Goal: Task Accomplishment & Management: Complete application form

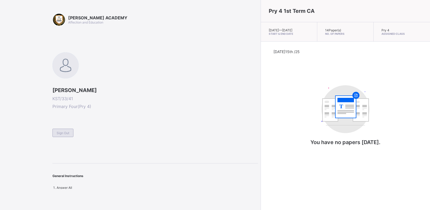
click at [60, 130] on div "Sign Out" at bounding box center [62, 133] width 21 height 8
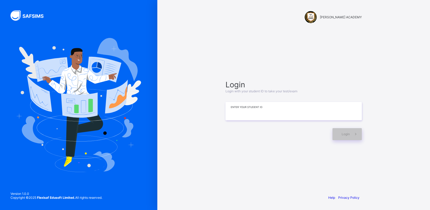
click at [277, 111] on input at bounding box center [293, 111] width 136 height 18
type input "*"
type input "**********"
click at [347, 134] on span "Login" at bounding box center [345, 134] width 8 height 4
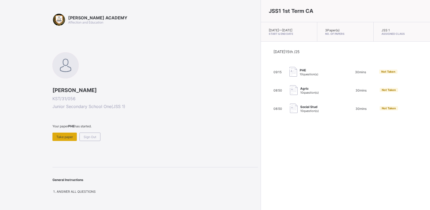
click at [60, 135] on span "Take paper" at bounding box center [64, 137] width 17 height 4
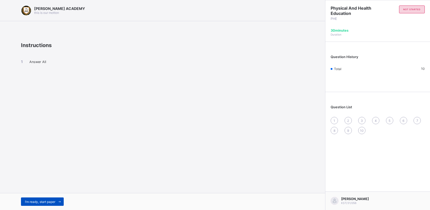
click at [45, 202] on span "I’m ready, start paper" at bounding box center [40, 202] width 30 height 4
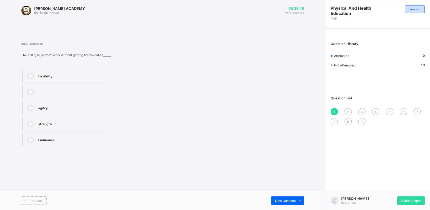
click at [40, 138] on div "Endurance" at bounding box center [72, 139] width 68 height 5
click at [290, 196] on div "Previous Next Question" at bounding box center [162, 200] width 325 height 19
click at [288, 199] on span "Next Question" at bounding box center [285, 201] width 21 height 4
click at [52, 127] on div "improves body strength" at bounding box center [72, 124] width 68 height 6
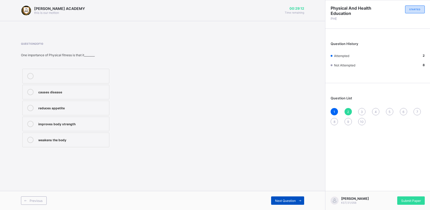
click at [280, 200] on span "Next Question" at bounding box center [285, 201] width 21 height 4
click at [42, 91] on div "good health habits" at bounding box center [72, 91] width 68 height 5
click at [286, 198] on div "Next Question" at bounding box center [287, 201] width 33 height 8
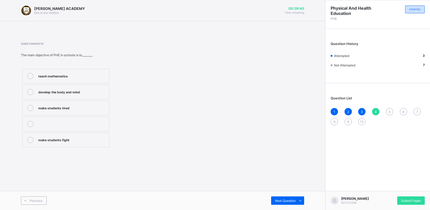
click at [47, 90] on div "develop the body and mind" at bounding box center [72, 91] width 68 height 5
click at [295, 199] on span at bounding box center [299, 201] width 8 height 8
click at [51, 142] on div "games and sports" at bounding box center [72, 140] width 68 height 6
click at [286, 198] on div "Next Question" at bounding box center [287, 201] width 33 height 8
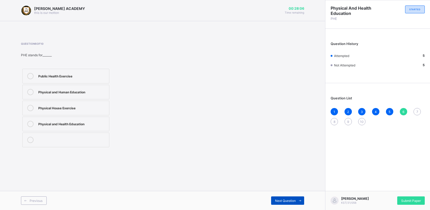
click at [286, 198] on div "Next Question" at bounding box center [287, 201] width 33 height 8
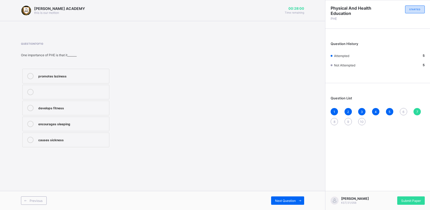
click at [400, 108] on div "6" at bounding box center [402, 111] width 7 height 7
click at [70, 126] on div "Physical and Health Education" at bounding box center [72, 123] width 68 height 5
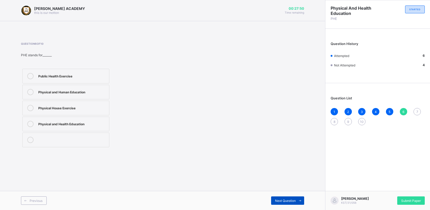
click at [278, 202] on span "Next Question" at bounding box center [285, 201] width 21 height 4
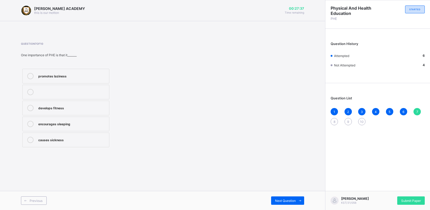
click at [49, 109] on div "develops fitness" at bounding box center [72, 107] width 68 height 5
click at [271, 200] on div "Next Question" at bounding box center [287, 201] width 33 height 8
click at [46, 140] on div "cooperation and teamwork" at bounding box center [72, 139] width 68 height 5
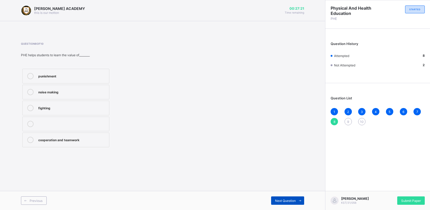
click at [277, 200] on span "Next Question" at bounding box center [285, 201] width 21 height 4
click at [53, 92] on div "perform daily activities without fatique" at bounding box center [72, 91] width 68 height 5
click at [277, 199] on span "Next Question" at bounding box center [285, 201] width 21 height 4
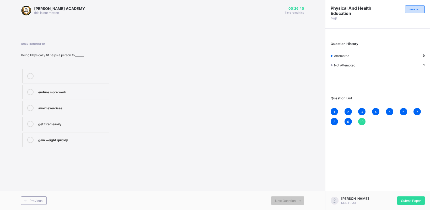
click at [68, 92] on div "endure more work" at bounding box center [72, 91] width 68 height 5
click at [284, 199] on div "Next Question" at bounding box center [287, 201] width 33 height 8
click at [402, 197] on div "Submit Paper" at bounding box center [411, 201] width 28 height 8
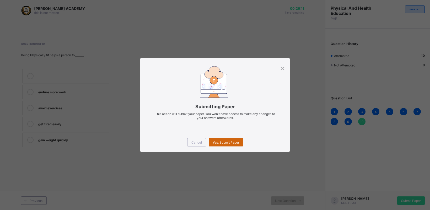
click at [227, 142] on span "Yes, Submit Paper" at bounding box center [225, 143] width 26 height 4
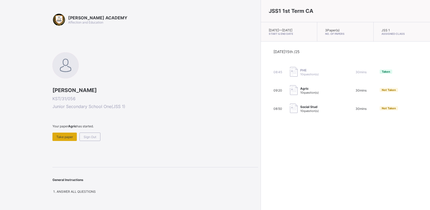
click at [60, 136] on span "Take paper" at bounding box center [64, 137] width 17 height 4
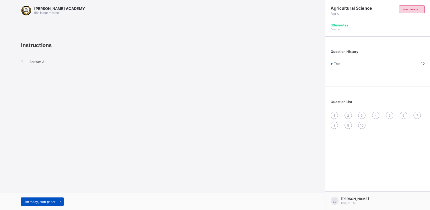
click at [40, 201] on span "I’m ready, start paper" at bounding box center [40, 202] width 30 height 4
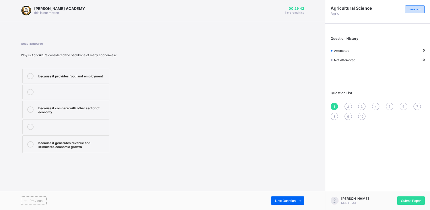
click at [35, 74] on div at bounding box center [30, 76] width 10 height 6
click at [278, 201] on span "Next Question" at bounding box center [285, 201] width 21 height 4
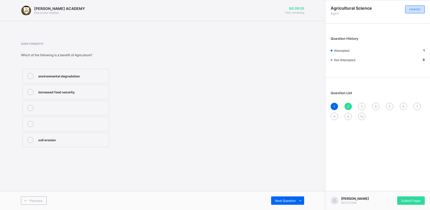
click at [54, 76] on div "environmental degradation" at bounding box center [72, 75] width 68 height 5
click at [293, 197] on div "Next Question" at bounding box center [287, 201] width 33 height 8
click at [288, 201] on span "Next Question" at bounding box center [285, 201] width 21 height 4
click at [361, 105] on span "3" at bounding box center [361, 107] width 2 height 4
click at [60, 75] on div "manufacturing" at bounding box center [72, 75] width 68 height 5
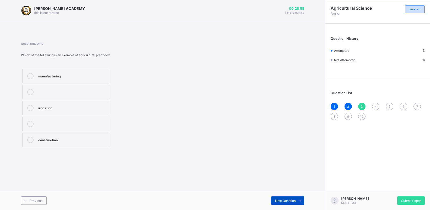
click at [289, 198] on div "Next Question" at bounding box center [287, 201] width 33 height 8
click at [69, 103] on label "Maize" at bounding box center [65, 108] width 87 height 15
click at [279, 198] on div "Next Question" at bounding box center [287, 201] width 33 height 8
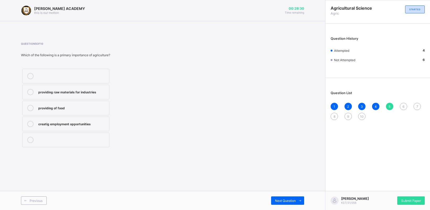
click at [61, 109] on div "providing of food" at bounding box center [72, 107] width 68 height 5
click at [279, 200] on span "Next Question" at bounding box center [285, 201] width 21 height 4
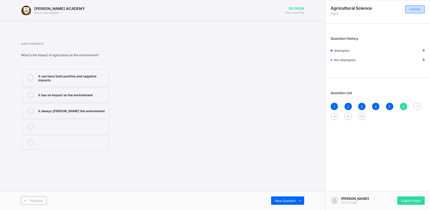
click at [36, 79] on label "it can have both positive and negative impacts" at bounding box center [65, 78] width 87 height 18
click at [281, 201] on span "Next Question" at bounding box center [285, 201] width 21 height 4
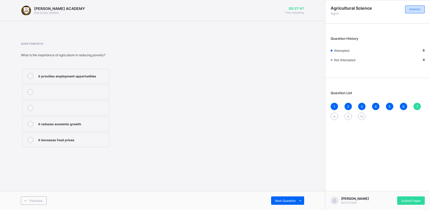
click at [31, 77] on icon at bounding box center [30, 76] width 6 height 6
click at [274, 199] on div "Next Question" at bounding box center [287, 201] width 33 height 8
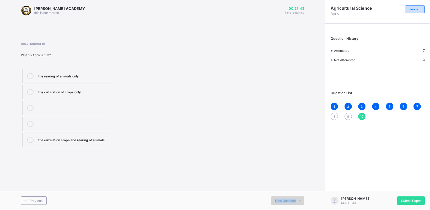
click at [274, 199] on div "Next Question" at bounding box center [287, 201] width 33 height 8
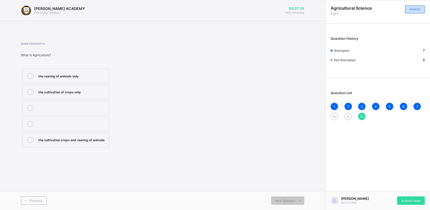
click at [61, 136] on label "the cultivation crops and rearing of animals" at bounding box center [65, 140] width 87 height 15
click at [333, 117] on span "8" at bounding box center [334, 117] width 2 height 4
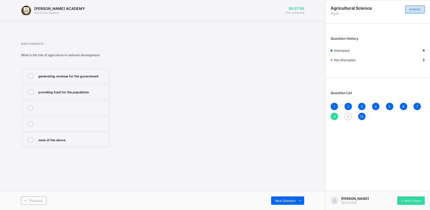
click at [46, 141] on div "none of the above" at bounding box center [72, 139] width 68 height 5
click at [287, 203] on div "Next Question" at bounding box center [287, 201] width 33 height 8
click at [50, 75] on div "Agriculture" at bounding box center [72, 75] width 68 height 5
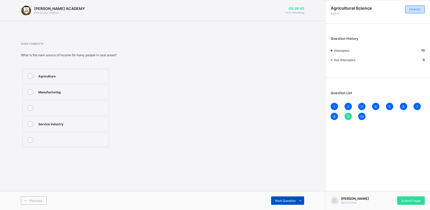
click at [274, 200] on div "Next Question" at bounding box center [287, 201] width 33 height 8
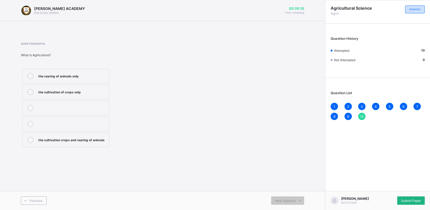
click at [412, 197] on div "Submit Paper" at bounding box center [411, 201] width 28 height 8
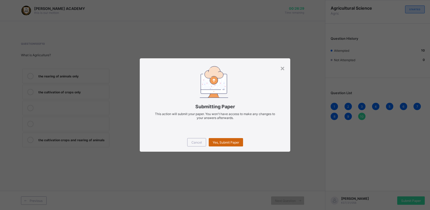
click at [218, 141] on span "Yes, Submit Paper" at bounding box center [225, 143] width 26 height 4
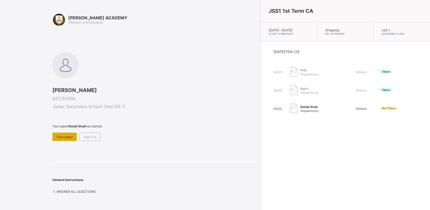
click at [65, 134] on div "Take paper" at bounding box center [64, 137] width 24 height 8
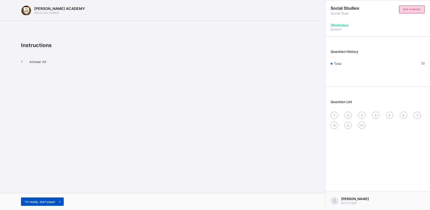
click at [46, 198] on div "I’m ready, start paper" at bounding box center [42, 202] width 43 height 8
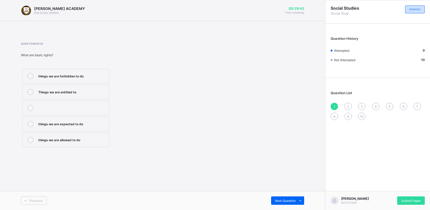
click at [51, 91] on div "Things we are entitled to" at bounding box center [72, 91] width 68 height 5
click at [285, 202] on span "Next Question" at bounding box center [285, 201] width 21 height 4
click at [58, 75] on div "taking care of our duties" at bounding box center [72, 75] width 68 height 5
click at [271, 195] on div "Previous Next Question" at bounding box center [162, 200] width 325 height 19
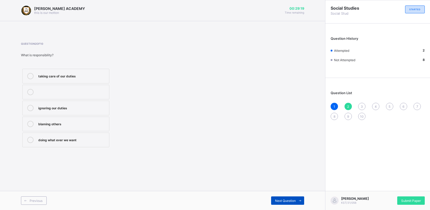
click at [271, 197] on div "Next Question" at bounding box center [287, 201] width 33 height 8
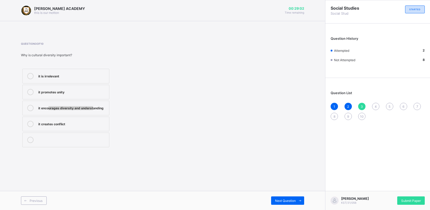
drag, startPoint x: 92, startPoint y: 103, endPoint x: 48, endPoint y: 109, distance: 45.0
click at [48, 109] on label "it encourages diversity and understanding" at bounding box center [65, 108] width 87 height 15
click at [48, 109] on div "it encourages diversity and understanding" at bounding box center [72, 107] width 68 height 5
click at [274, 201] on div "Next Question" at bounding box center [287, 201] width 33 height 8
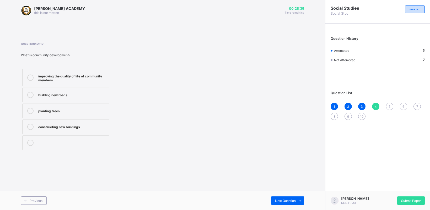
click at [48, 75] on div "improving the quality of life of community members" at bounding box center [72, 77] width 68 height 9
click at [286, 197] on div "Next Question" at bounding box center [287, 201] width 33 height 8
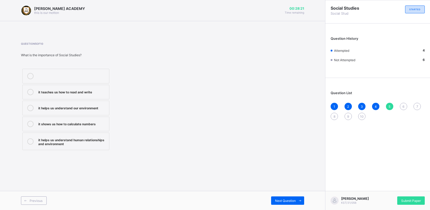
click at [61, 142] on div "it helps us understand human relationships and environment" at bounding box center [72, 141] width 68 height 9
click at [275, 200] on span "Next Question" at bounding box center [285, 201] width 21 height 4
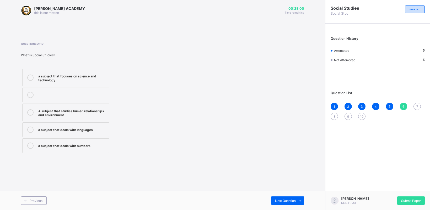
click at [44, 109] on div "A subject that studies human relationships and environment" at bounding box center [72, 112] width 68 height 9
click at [278, 202] on span "Next Question" at bounding box center [285, 201] width 21 height 4
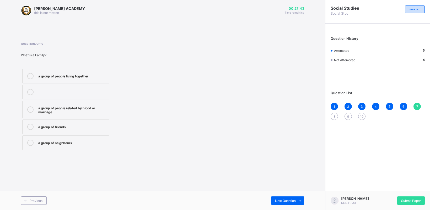
click at [52, 105] on div "a group of people related by blood or marriage" at bounding box center [72, 109] width 68 height 9
click at [270, 196] on div "Previous Next Question" at bounding box center [162, 200] width 325 height 19
click at [277, 200] on span "Next Question" at bounding box center [285, 201] width 21 height 4
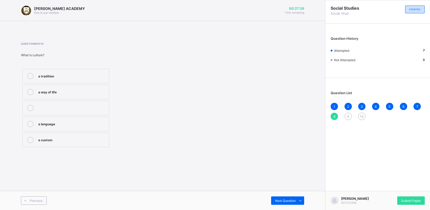
click at [46, 77] on div "a tradition" at bounding box center [72, 75] width 68 height 5
click at [271, 196] on div "Previous Next Question" at bounding box center [162, 200] width 325 height 19
click at [279, 202] on span "Next Question" at bounding box center [285, 201] width 21 height 4
click at [68, 141] on div "flags and anthems" at bounding box center [72, 139] width 68 height 5
click at [288, 203] on div "Next Question" at bounding box center [287, 201] width 33 height 8
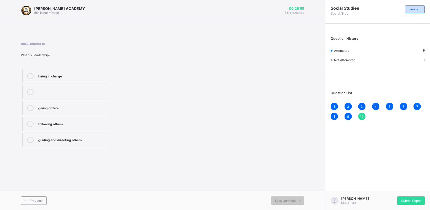
click at [61, 139] on div "guiding and directing others" at bounding box center [72, 139] width 68 height 5
click at [406, 197] on div "Submit Paper" at bounding box center [411, 201] width 28 height 8
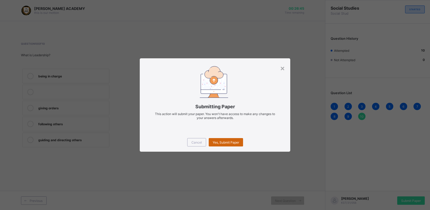
click at [226, 140] on div "Yes, Submit Paper" at bounding box center [226, 142] width 34 height 8
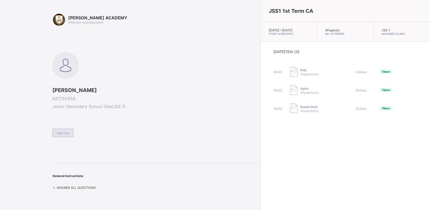
click at [62, 130] on div "Sign Out" at bounding box center [62, 133] width 21 height 8
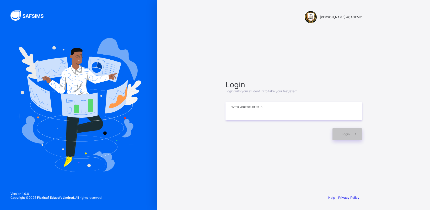
click at [255, 113] on input at bounding box center [293, 111] width 136 height 18
type input "**********"
click at [345, 132] on div "Login" at bounding box center [346, 134] width 29 height 12
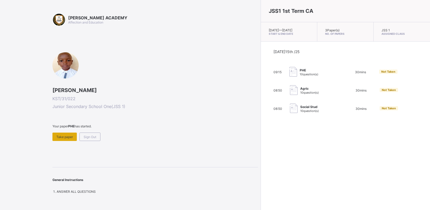
click at [59, 135] on span "Take paper" at bounding box center [64, 137] width 17 height 4
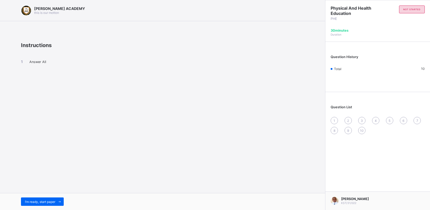
click at [335, 118] on div "1" at bounding box center [333, 120] width 7 height 7
click at [44, 202] on span "I’m ready, start paper" at bounding box center [40, 202] width 30 height 4
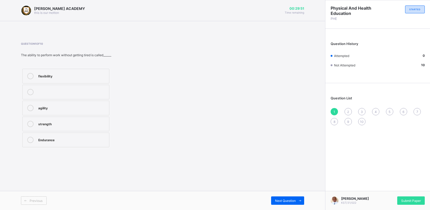
click at [66, 73] on div "flexibility" at bounding box center [72, 75] width 68 height 5
click at [295, 200] on span at bounding box center [299, 201] width 8 height 8
click at [59, 125] on div "improves body strength" at bounding box center [72, 123] width 68 height 5
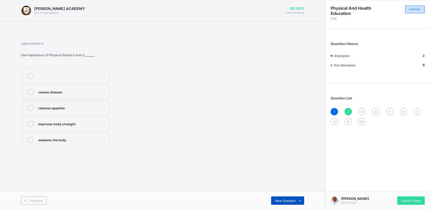
click at [290, 204] on div "Next Question" at bounding box center [287, 201] width 33 height 8
click at [65, 88] on label "good health habits" at bounding box center [65, 92] width 87 height 15
click at [277, 199] on div "Next Question" at bounding box center [287, 201] width 33 height 8
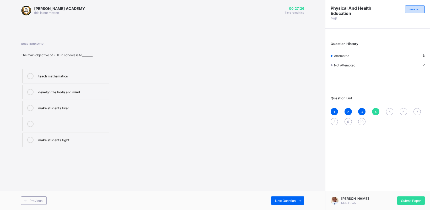
click at [83, 92] on div "develop the body and mind" at bounding box center [72, 91] width 68 height 5
click at [70, 106] on div "make students tired" at bounding box center [72, 107] width 68 height 5
drag, startPoint x: 262, startPoint y: 154, endPoint x: 278, endPoint y: 169, distance: 21.5
click at [278, 169] on div "[PERSON_NAME] ACADEMY this is our [PERSON_NAME] 00:27:22 Time remaining Questio…" at bounding box center [162, 105] width 325 height 210
click at [285, 200] on span "Next Question" at bounding box center [285, 201] width 21 height 4
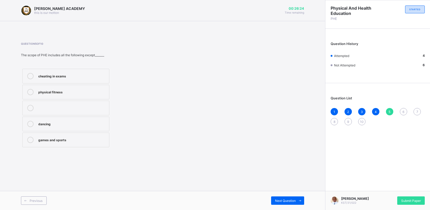
click at [72, 147] on label "games and sports" at bounding box center [65, 140] width 87 height 15
click at [274, 198] on div "Next Question" at bounding box center [287, 201] width 33 height 8
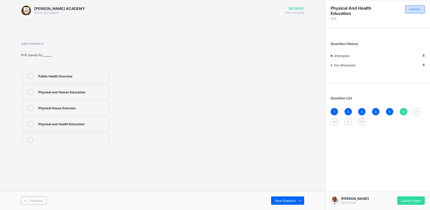
click at [63, 80] on label "Public Health Exercise" at bounding box center [65, 76] width 87 height 15
drag, startPoint x: 289, startPoint y: 202, endPoint x: 260, endPoint y: 170, distance: 43.5
click at [260, 170] on div "[PERSON_NAME] ACADEMY this is our [PERSON_NAME] 00:25:57 Time remaining Questio…" at bounding box center [162, 105] width 325 height 210
click at [288, 200] on span "Next Question" at bounding box center [285, 201] width 21 height 4
click at [67, 92] on div at bounding box center [72, 92] width 68 height 6
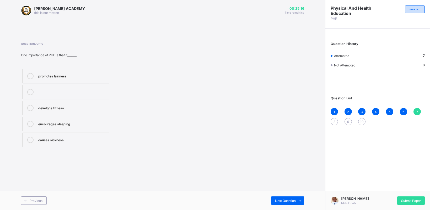
click at [45, 136] on label "causes sickness" at bounding box center [65, 140] width 87 height 15
click at [291, 200] on span "Next Question" at bounding box center [285, 201] width 21 height 4
click at [32, 79] on label "punishment" at bounding box center [65, 76] width 87 height 15
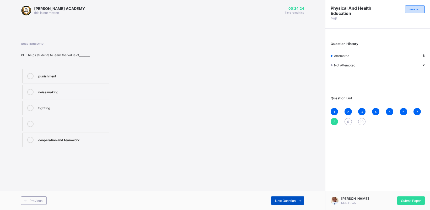
click at [286, 197] on div "Next Question" at bounding box center [287, 201] width 33 height 8
click at [63, 106] on div "eat too much" at bounding box center [72, 107] width 68 height 5
click at [288, 202] on span "Next Question" at bounding box center [285, 201] width 21 height 4
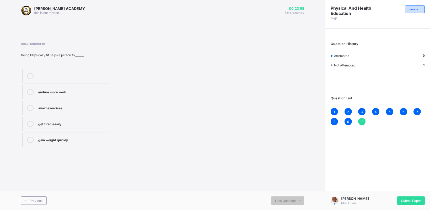
click at [58, 59] on div "Question 10 of 10 Being Physically fit helps a person to_______ endure more wor…" at bounding box center [95, 95] width 149 height 107
click at [70, 118] on label "get tired easily" at bounding box center [65, 124] width 87 height 15
click at [46, 89] on div "endure more work" at bounding box center [72, 91] width 68 height 5
click at [413, 205] on div "Submit Paper" at bounding box center [411, 201] width 28 height 8
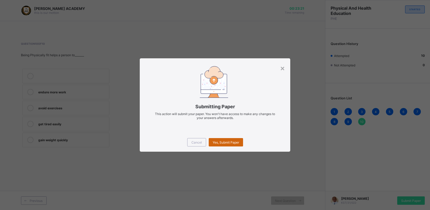
click at [233, 141] on span "Yes, Submit Paper" at bounding box center [225, 143] width 26 height 4
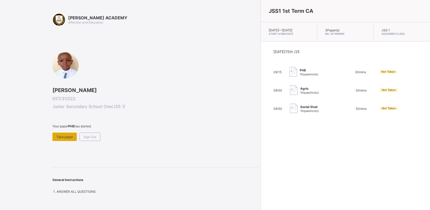
click at [73, 135] on span "Take paper" at bounding box center [64, 137] width 17 height 4
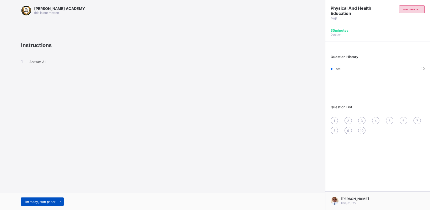
click at [46, 199] on div "I’m ready, start paper" at bounding box center [42, 202] width 43 height 8
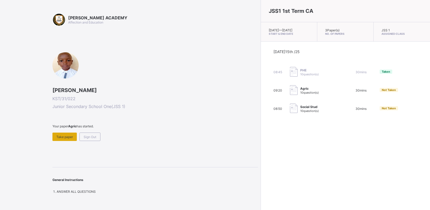
click at [71, 136] on span "Take paper" at bounding box center [64, 137] width 17 height 4
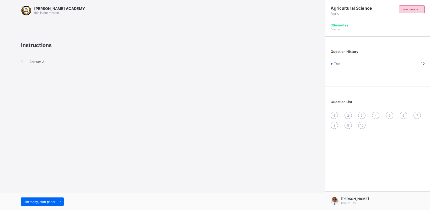
click at [50, 197] on div "I’m ready, start paper" at bounding box center [162, 201] width 325 height 17
click at [50, 202] on span "I’m ready, start paper" at bounding box center [40, 202] width 30 height 4
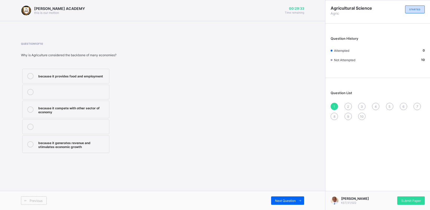
click at [47, 111] on div "because it compete with other sector of economy" at bounding box center [72, 109] width 68 height 9
click at [277, 198] on div "Next Question" at bounding box center [287, 201] width 33 height 8
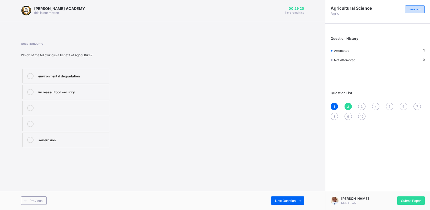
click at [51, 139] on div "soil erosion" at bounding box center [72, 139] width 68 height 5
click at [275, 197] on div "Next Question" at bounding box center [287, 201] width 33 height 8
click at [43, 112] on label "irrigation" at bounding box center [65, 108] width 87 height 15
click at [281, 202] on span "Next Question" at bounding box center [285, 201] width 21 height 4
click at [42, 136] on label "rubber" at bounding box center [65, 140] width 87 height 15
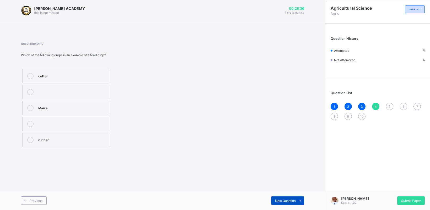
click at [283, 199] on div "Next Question" at bounding box center [287, 201] width 33 height 8
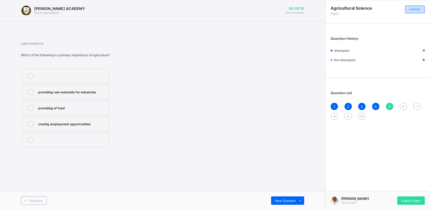
click at [48, 119] on label "creatig employment opportunities" at bounding box center [65, 124] width 87 height 15
click at [89, 106] on div "providing of food" at bounding box center [72, 107] width 68 height 5
click at [287, 202] on span "Next Question" at bounding box center [285, 201] width 21 height 4
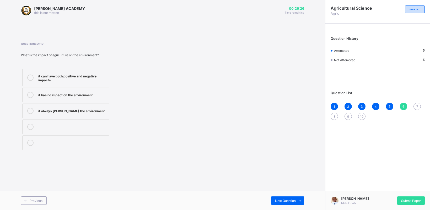
click at [91, 91] on label "it has no impact on the environment" at bounding box center [65, 95] width 87 height 15
click at [295, 198] on div "Next Question" at bounding box center [287, 201] width 33 height 8
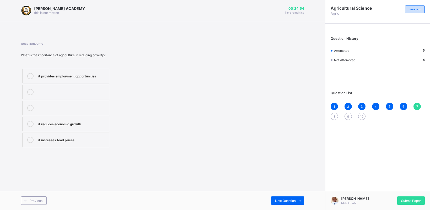
click at [59, 78] on div "it provides employment opportunities" at bounding box center [72, 76] width 68 height 6
click at [58, 73] on div "it provides employment opportunities" at bounding box center [72, 75] width 68 height 5
click at [52, 86] on label at bounding box center [65, 92] width 87 height 15
click at [94, 73] on div "it provides employment opportunities" at bounding box center [72, 75] width 68 height 5
click at [286, 199] on div "Next Question" at bounding box center [287, 201] width 33 height 8
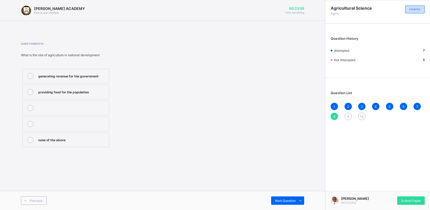
click at [62, 138] on div "none of the above" at bounding box center [72, 139] width 68 height 5
click at [275, 199] on span "Next Question" at bounding box center [285, 201] width 21 height 4
click at [88, 87] on label "Manufacturing" at bounding box center [65, 92] width 87 height 15
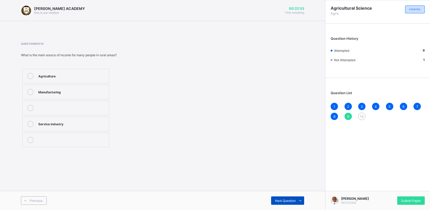
click at [291, 201] on span "Next Question" at bounding box center [285, 201] width 21 height 4
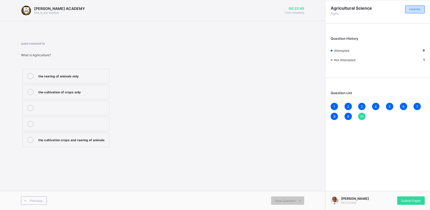
click at [76, 90] on div "the cultivation of crops only" at bounding box center [72, 91] width 68 height 5
click at [406, 201] on span "Submit Paper" at bounding box center [411, 201] width 20 height 4
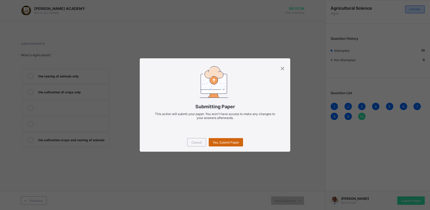
click at [226, 144] on div "Yes, Submit Paper" at bounding box center [226, 142] width 34 height 8
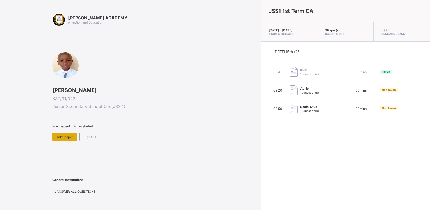
click at [66, 135] on span "Take paper" at bounding box center [64, 137] width 17 height 4
click at [65, 136] on span "Take paper" at bounding box center [64, 137] width 17 height 4
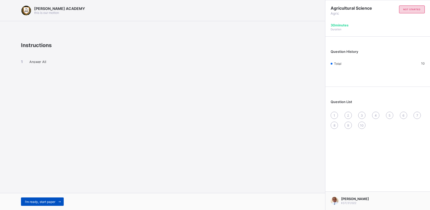
click at [53, 200] on span "I’m ready, start paper" at bounding box center [40, 202] width 30 height 4
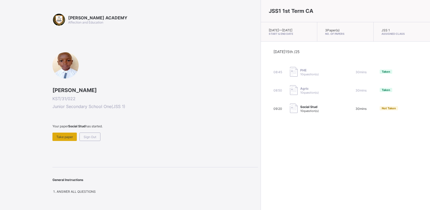
click at [63, 134] on div "Take paper" at bounding box center [64, 137] width 24 height 8
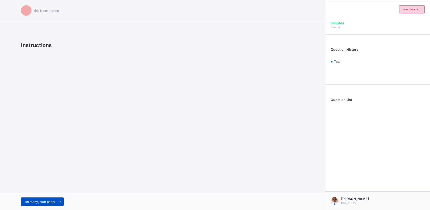
click at [38, 201] on span "I’m ready, start paper" at bounding box center [40, 202] width 30 height 4
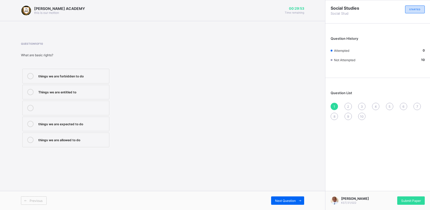
click at [50, 91] on div "Things we are entitled to" at bounding box center [72, 91] width 68 height 5
click at [278, 199] on span "Next Question" at bounding box center [285, 201] width 21 height 4
click at [62, 135] on label "doing what ever we want" at bounding box center [65, 140] width 87 height 15
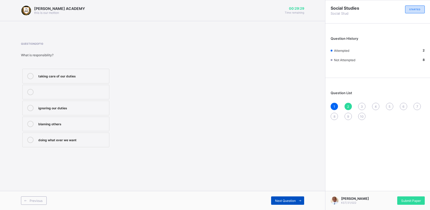
click at [289, 200] on span "Next Question" at bounding box center [285, 201] width 21 height 4
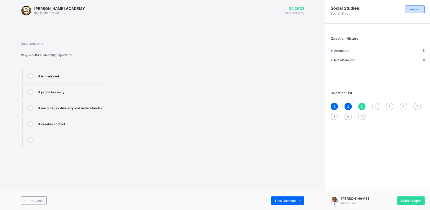
click at [58, 88] on label "it promotes unity" at bounding box center [65, 92] width 87 height 15
click at [278, 196] on div "Previous Next Question" at bounding box center [162, 200] width 325 height 19
click at [277, 204] on div "Next Question" at bounding box center [287, 201] width 33 height 8
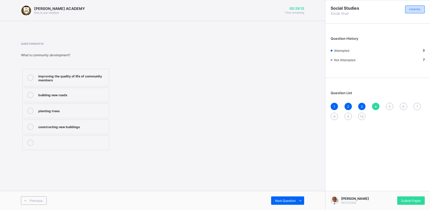
click at [51, 106] on label "planting trees" at bounding box center [65, 111] width 87 height 15
click at [287, 201] on span "Next Question" at bounding box center [285, 201] width 21 height 4
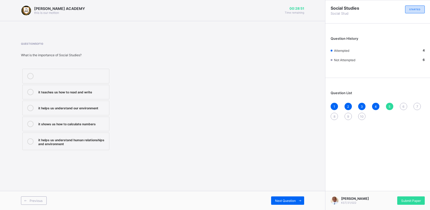
click at [113, 134] on div "it teaches us how to read and write it helps us understand our environment it s…" at bounding box center [95, 110] width 149 height 84
click at [90, 111] on div "it helps us understand our environment" at bounding box center [72, 108] width 68 height 6
click at [284, 197] on div "Next Question" at bounding box center [287, 201] width 33 height 8
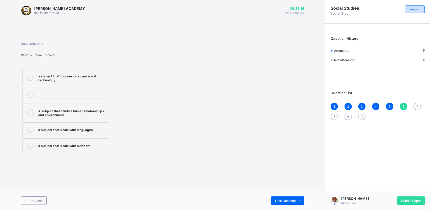
click at [208, 166] on div "[PERSON_NAME] ACADEMY this is our [PERSON_NAME] 00:28:16 Time remaining Questio…" at bounding box center [162, 105] width 325 height 210
click at [165, 149] on div "a subject that focuses on science and technology A subject that studies human r…" at bounding box center [95, 111] width 149 height 87
click at [58, 114] on div "A subject that studies human relationships and environment" at bounding box center [72, 112] width 68 height 9
click at [285, 202] on span "Next Question" at bounding box center [285, 201] width 21 height 4
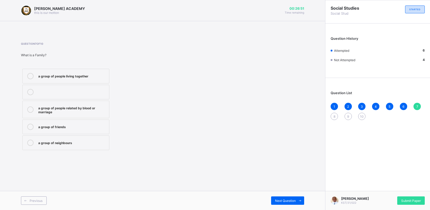
click at [53, 110] on div "a group of people related by blood or marriage" at bounding box center [72, 109] width 68 height 9
click at [290, 201] on span "Next Question" at bounding box center [285, 201] width 21 height 4
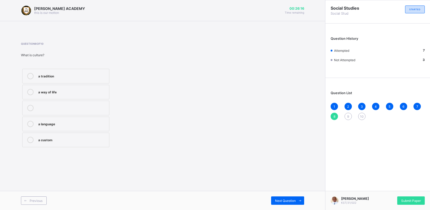
click at [53, 138] on div "a custom" at bounding box center [72, 139] width 68 height 5
click at [82, 118] on label "a language" at bounding box center [65, 124] width 87 height 15
click at [295, 200] on span "Next Question" at bounding box center [285, 201] width 21 height 4
click at [66, 111] on div "historical sites" at bounding box center [72, 108] width 68 height 6
click at [293, 202] on span "Next Question" at bounding box center [285, 201] width 21 height 4
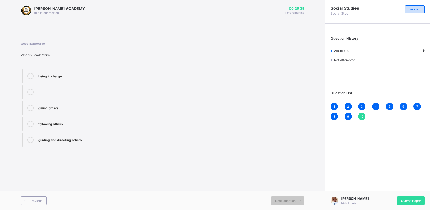
click at [136, 111] on div "being in charge giving orders following others guiding and directing others" at bounding box center [95, 108] width 149 height 81
click at [80, 137] on label "guiding and directing others" at bounding box center [65, 140] width 87 height 15
click at [410, 200] on span "Submit Paper" at bounding box center [411, 201] width 20 height 4
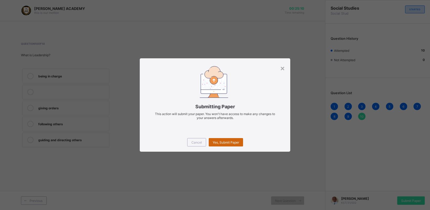
click at [228, 139] on div "Yes, Submit Paper" at bounding box center [226, 142] width 34 height 8
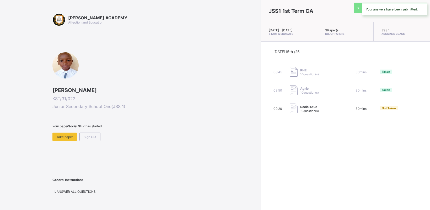
click at [260, 141] on div "JSS1 1st Term CA [DATE] — [DATE] Start & End Date 3 Paper(s) No. of Papers JSS …" at bounding box center [344, 105] width 169 height 210
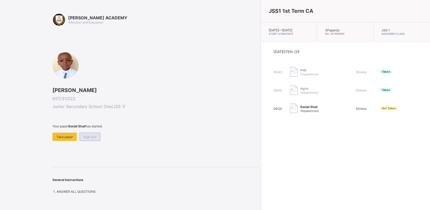
click at [91, 136] on span "Sign Out" at bounding box center [90, 137] width 13 height 4
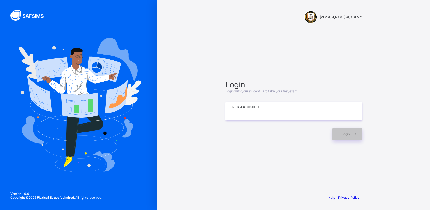
click at [280, 109] on input at bounding box center [293, 111] width 136 height 18
type input "***"
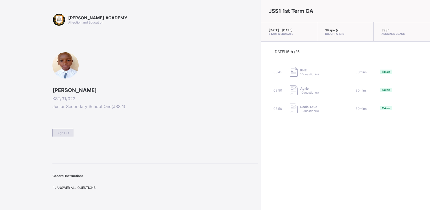
click at [64, 134] on span "Sign Out" at bounding box center [63, 133] width 13 height 4
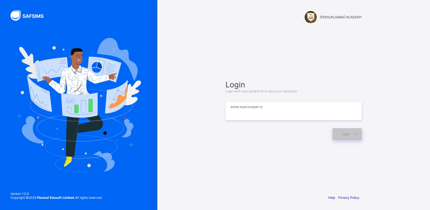
click at [272, 111] on input at bounding box center [293, 111] width 136 height 18
type input "**********"
click at [349, 132] on span at bounding box center [355, 134] width 12 height 12
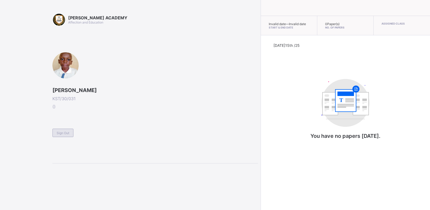
click at [62, 134] on span "Sign Out" at bounding box center [63, 133] width 13 height 4
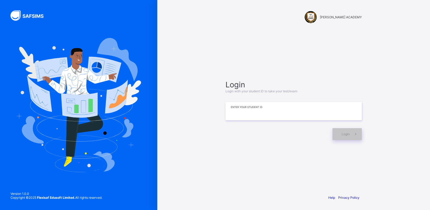
click at [283, 113] on input at bounding box center [293, 111] width 136 height 18
type input "*"
type input "**********"
click at [350, 132] on span at bounding box center [355, 134] width 12 height 12
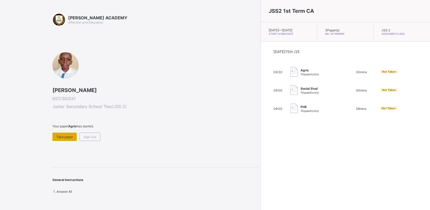
click at [67, 136] on span "Take paper" at bounding box center [64, 137] width 17 height 4
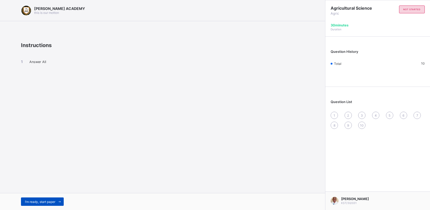
click at [41, 201] on span "I’m ready, start paper" at bounding box center [40, 202] width 30 height 4
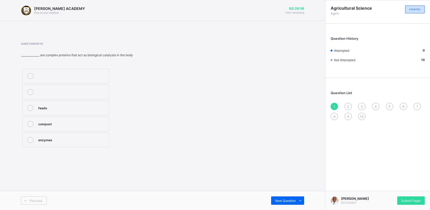
click at [72, 123] on div "compost" at bounding box center [72, 123] width 68 height 5
click at [167, 111] on div "feeds compost enzymes" at bounding box center [95, 108] width 149 height 81
click at [81, 124] on div "compost" at bounding box center [72, 123] width 68 height 5
click at [29, 124] on icon at bounding box center [30, 124] width 6 height 6
click at [278, 201] on span "Next Question" at bounding box center [285, 201] width 21 height 4
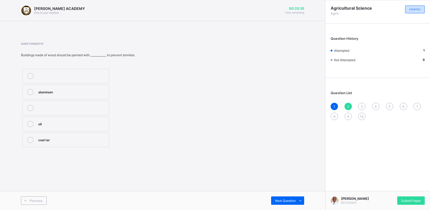
click at [51, 126] on div "oil" at bounding box center [72, 123] width 68 height 5
click at [287, 202] on span "Next Question" at bounding box center [285, 201] width 21 height 4
click at [90, 70] on label "pipes" at bounding box center [65, 76] width 87 height 15
click at [287, 198] on div "Next Question" at bounding box center [287, 201] width 33 height 8
click at [75, 71] on label "soil particles" at bounding box center [65, 76] width 87 height 15
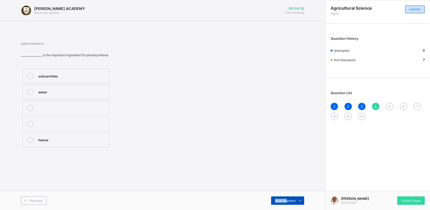
click at [285, 198] on div "Previous Next Question" at bounding box center [162, 200] width 325 height 19
click at [285, 198] on div "Next Question" at bounding box center [287, 201] width 33 height 8
click at [65, 140] on div "clay" at bounding box center [72, 139] width 68 height 5
click at [280, 202] on span "Next Question" at bounding box center [285, 201] width 21 height 4
click at [69, 94] on div "soil" at bounding box center [73, 91] width 70 height 5
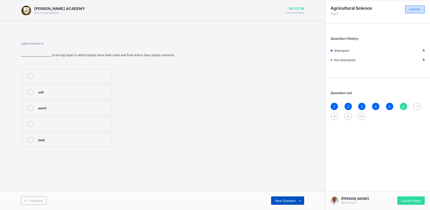
click at [275, 199] on div "Next Question" at bounding box center [287, 201] width 33 height 8
click at [85, 76] on div "soil layers" at bounding box center [72, 75] width 69 height 5
click at [286, 200] on span "Next Question" at bounding box center [285, 201] width 21 height 4
click at [80, 81] on label "silos" at bounding box center [65, 76] width 87 height 15
click at [281, 200] on span "Next Question" at bounding box center [285, 201] width 21 height 4
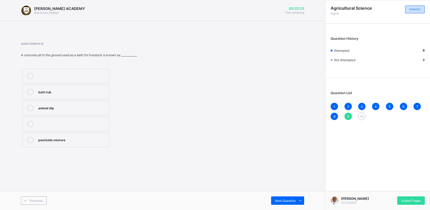
click at [84, 108] on div "animal dip" at bounding box center [72, 107] width 68 height 5
click at [282, 199] on span "Next Question" at bounding box center [285, 201] width 21 height 4
click at [72, 92] on div "water supply" at bounding box center [72, 91] width 68 height 5
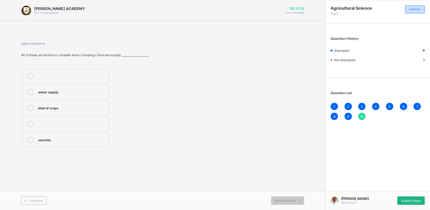
click at [409, 202] on span "Submit Paper" at bounding box center [411, 201] width 20 height 4
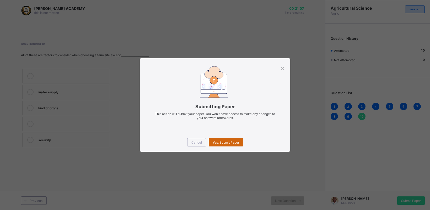
click at [238, 151] on div "Cancel Yes, Submit Paper" at bounding box center [215, 142] width 150 height 19
click at [232, 141] on span "Yes, Submit Paper" at bounding box center [225, 143] width 26 height 4
click at [232, 140] on div "Yes, Submit Paper" at bounding box center [226, 142] width 34 height 8
click at [232, 141] on span "Yes, Submit Paper" at bounding box center [225, 143] width 26 height 4
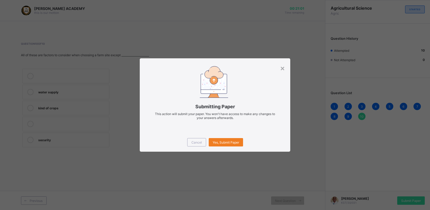
click at [249, 158] on div "× Submitting Paper This action will submit your paper. You won't have access to…" at bounding box center [215, 105] width 430 height 210
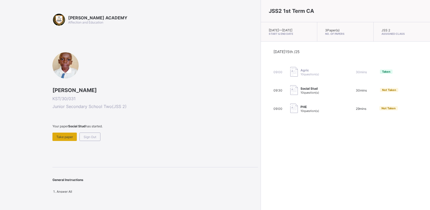
click at [60, 135] on span "Take paper" at bounding box center [64, 137] width 17 height 4
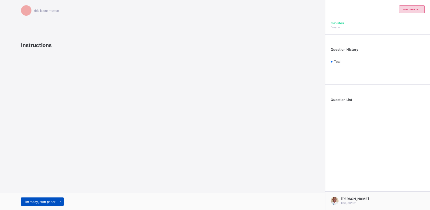
click at [48, 202] on span "I’m ready, start paper" at bounding box center [40, 202] width 30 height 4
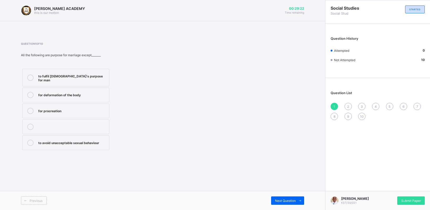
click at [98, 75] on div "to fulfil [DEMOGRAPHIC_DATA]'s purpose for man" at bounding box center [72, 77] width 68 height 9
click at [291, 200] on span "Next Question" at bounding box center [285, 201] width 21 height 4
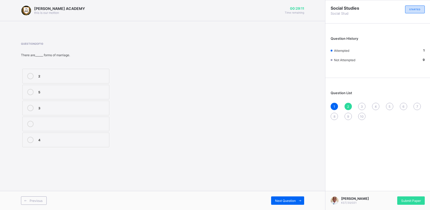
click at [98, 108] on div "3" at bounding box center [72, 107] width 68 height 5
click at [287, 200] on span "Next Question" at bounding box center [285, 201] width 21 height 4
click at [88, 78] on div "greek" at bounding box center [72, 76] width 68 height 6
click at [276, 200] on span "Next Question" at bounding box center [285, 201] width 21 height 4
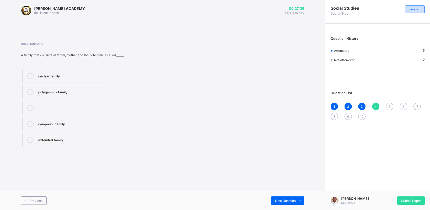
click at [88, 69] on label "nuclear family" at bounding box center [65, 76] width 87 height 15
click at [287, 199] on span "Next Question" at bounding box center [285, 201] width 21 height 4
click at [85, 146] on label "country" at bounding box center [65, 140] width 87 height 15
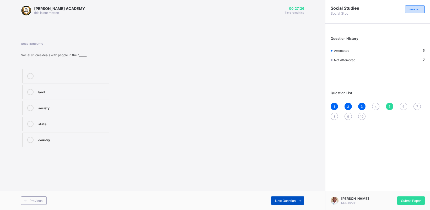
click at [284, 201] on span "Next Question" at bounding box center [285, 201] width 21 height 4
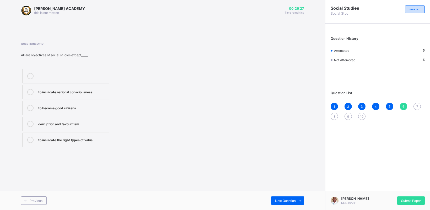
click at [99, 142] on div "to inculcate the right types of value" at bounding box center [72, 139] width 68 height 5
click at [282, 204] on div "Next Question" at bounding box center [287, 201] width 33 height 8
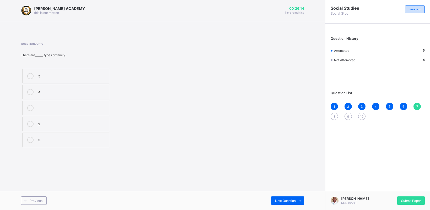
click at [67, 140] on div "3" at bounding box center [72, 139] width 68 height 5
click at [284, 200] on span "Next Question" at bounding box center [285, 201] width 21 height 4
click at [99, 142] on div "protection" at bounding box center [72, 139] width 68 height 5
click at [286, 200] on span "Next Question" at bounding box center [285, 201] width 21 height 4
click at [80, 69] on label "marriage" at bounding box center [65, 76] width 87 height 15
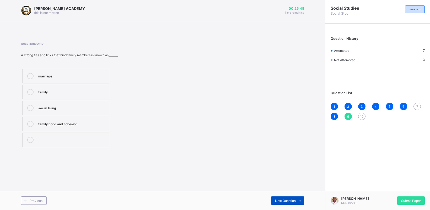
click at [286, 200] on span "Next Question" at bounding box center [285, 201] width 21 height 4
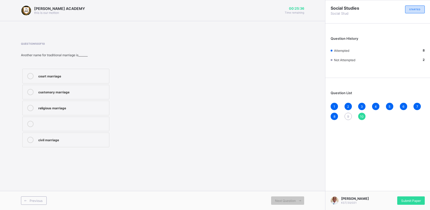
click at [88, 79] on div "court marriage" at bounding box center [72, 76] width 68 height 6
click at [402, 202] on span "Submit Paper" at bounding box center [411, 201] width 20 height 4
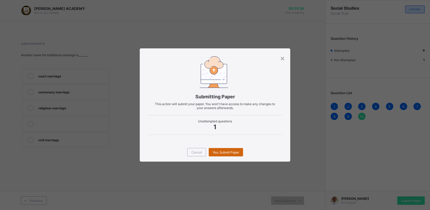
click at [227, 151] on span "Yes, Submit Paper" at bounding box center [225, 153] width 26 height 4
click at [227, 151] on div "Yes, Submit Paper" at bounding box center [226, 152] width 34 height 8
drag, startPoint x: 227, startPoint y: 151, endPoint x: 219, endPoint y: 151, distance: 7.9
click at [219, 151] on span "Yes, Submit Paper" at bounding box center [225, 153] width 26 height 4
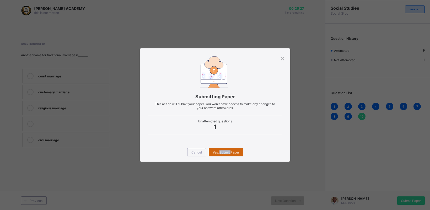
click at [219, 151] on span "Yes, Submit Paper" at bounding box center [225, 153] width 26 height 4
click at [219, 151] on div "Yes, Submit Paper" at bounding box center [226, 152] width 34 height 8
click at [251, 155] on div "Cancel Yes, Submit Paper" at bounding box center [215, 152] width 150 height 19
click at [222, 150] on div "Yes, Submit Paper" at bounding box center [226, 152] width 34 height 8
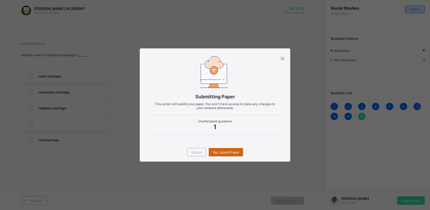
click at [231, 152] on div "Yes, Submit Paper" at bounding box center [226, 152] width 34 height 8
click at [231, 152] on span "Yes, Submit Paper" at bounding box center [225, 153] width 26 height 4
drag, startPoint x: 235, startPoint y: 173, endPoint x: 238, endPoint y: 169, distance: 4.3
click at [235, 173] on div "× Submitting Paper This action will submit your paper. You won't have access to…" at bounding box center [215, 105] width 430 height 210
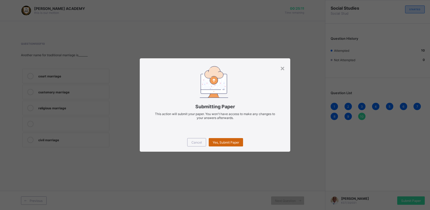
click at [221, 139] on div "Yes, Submit Paper" at bounding box center [226, 142] width 34 height 8
click at [223, 142] on div "Yes, Submit Paper" at bounding box center [226, 142] width 34 height 8
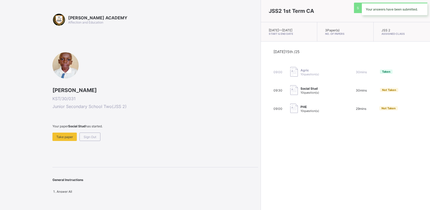
click at [260, 143] on div "JSS2 1st Term CA [DATE] — [DATE] Start & End Date 3 Paper(s) No. of Papers JSS …" at bounding box center [344, 105] width 169 height 210
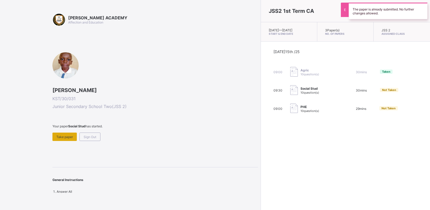
click at [74, 139] on div "Take paper" at bounding box center [64, 137] width 24 height 8
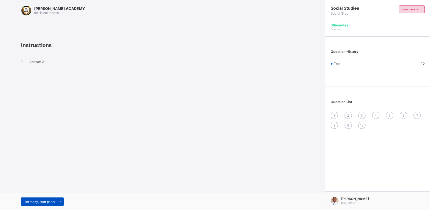
click at [47, 202] on span "I’m ready, start paper" at bounding box center [40, 202] width 30 height 4
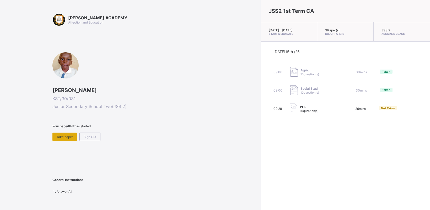
click at [67, 136] on span "Take paper" at bounding box center [64, 137] width 17 height 4
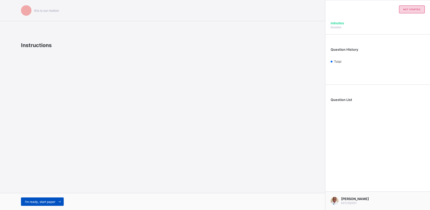
click at [29, 202] on span "I’m ready, start paper" at bounding box center [40, 202] width 30 height 4
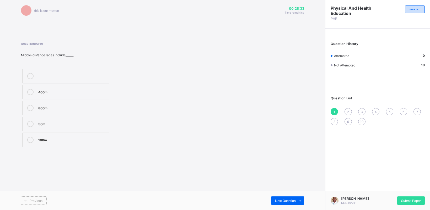
click at [93, 126] on div "50m" at bounding box center [72, 123] width 68 height 5
click at [273, 198] on div "Next Question" at bounding box center [287, 201] width 33 height 8
click at [94, 97] on label "Igbo" at bounding box center [65, 92] width 87 height 15
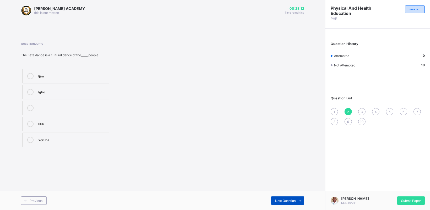
click at [278, 201] on span "Next Question" at bounding box center [285, 201] width 21 height 4
click at [84, 149] on div "outdoor field water Indoor" at bounding box center [66, 108] width 90 height 81
click at [83, 143] on div "Indoor" at bounding box center [72, 140] width 68 height 6
click at [277, 203] on div "Next Question" at bounding box center [287, 201] width 33 height 8
click at [95, 88] on label "road" at bounding box center [65, 92] width 87 height 15
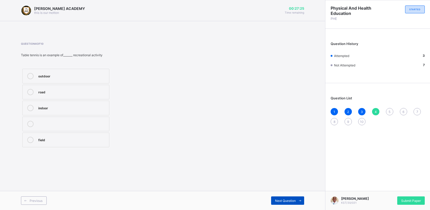
click at [286, 197] on div "Next Question" at bounding box center [287, 201] width 33 height 8
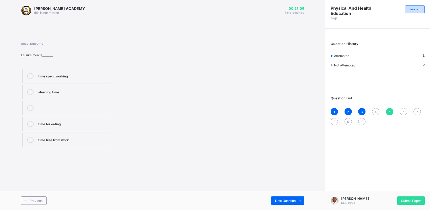
click at [93, 138] on div "time free from work" at bounding box center [72, 139] width 68 height 5
click at [282, 203] on div "Next Question" at bounding box center [287, 201] width 33 height 8
click at [94, 107] on div "resting always" at bounding box center [72, 107] width 68 height 5
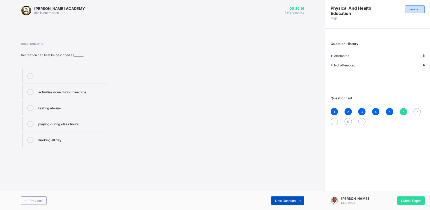
click at [295, 198] on div "Next Question" at bounding box center [287, 201] width 33 height 8
click at [75, 124] on div "make one tired" at bounding box center [72, 123] width 68 height 5
click at [285, 201] on span "Next Question" at bounding box center [285, 201] width 21 height 4
click at [92, 106] on div "Tiv" at bounding box center [72, 107] width 68 height 5
click at [275, 201] on span "Next Question" at bounding box center [285, 201] width 21 height 4
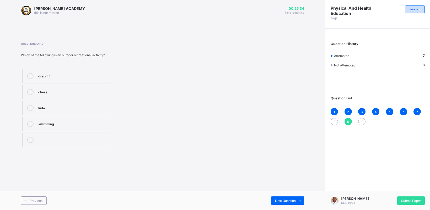
click at [99, 125] on div "swimming" at bounding box center [72, 123] width 68 height 5
click at [286, 197] on div "Next Question" at bounding box center [287, 201] width 33 height 8
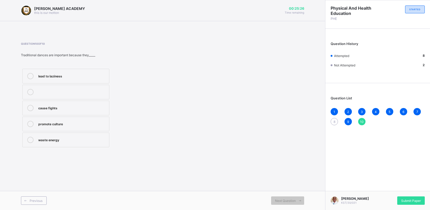
click at [103, 135] on label "waste energy" at bounding box center [65, 140] width 87 height 15
click at [404, 196] on div "[PERSON_NAME] KST/30/031 Submit Paper" at bounding box center [377, 200] width 105 height 19
click at [406, 201] on span "Submit Paper" at bounding box center [411, 201] width 20 height 4
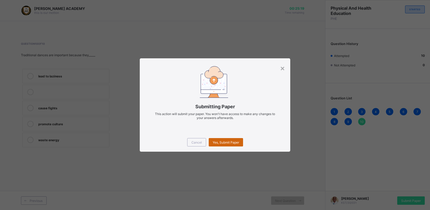
click at [225, 143] on span "Yes, Submit Paper" at bounding box center [225, 143] width 26 height 4
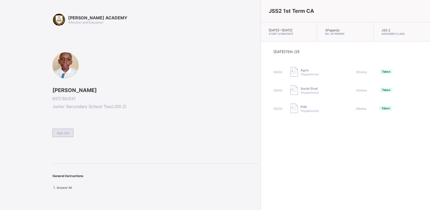
click at [58, 131] on span "Sign Out" at bounding box center [63, 133] width 13 height 4
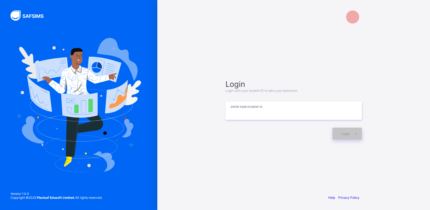
click at [227, 110] on input at bounding box center [293, 111] width 136 height 18
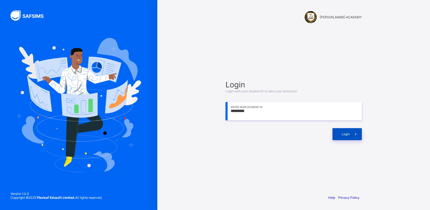
type input "*********"
click at [353, 138] on span at bounding box center [355, 134] width 12 height 12
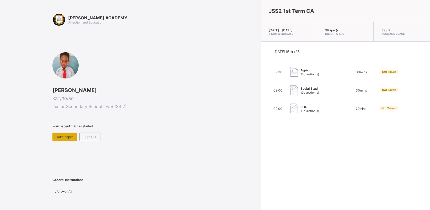
click at [68, 133] on div "Take paper" at bounding box center [64, 137] width 24 height 8
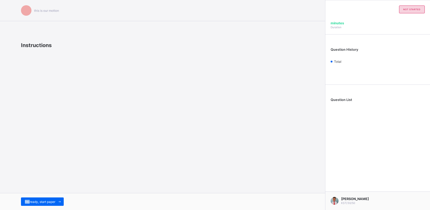
click at [68, 133] on div "this is our [PERSON_NAME] Instructions I’m ready, start paper" at bounding box center [162, 105] width 325 height 210
click at [48, 198] on div "I’m ready, start paper" at bounding box center [42, 202] width 43 height 8
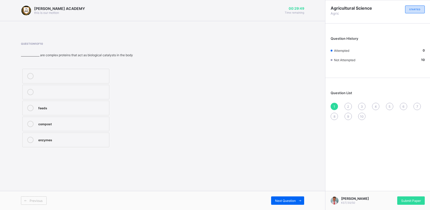
click at [52, 70] on label at bounding box center [65, 76] width 87 height 15
click at [92, 72] on label at bounding box center [65, 76] width 87 height 15
click at [287, 197] on div "Next Question" at bounding box center [287, 201] width 33 height 8
click at [278, 197] on div "Next Question" at bounding box center [287, 201] width 33 height 8
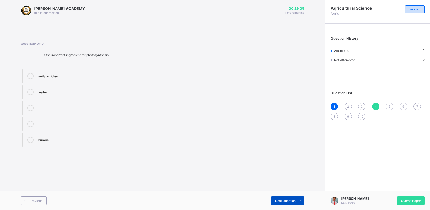
click at [278, 197] on div "Next Question" at bounding box center [287, 201] width 33 height 8
click at [333, 109] on div "1" at bounding box center [333, 106] width 7 height 7
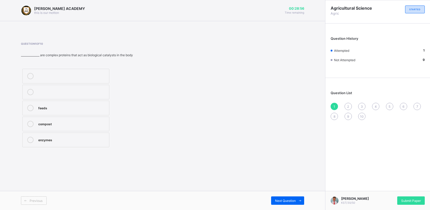
click at [350, 103] on div "2" at bounding box center [347, 106] width 7 height 7
click at [69, 91] on div "aluminum" at bounding box center [72, 91] width 68 height 5
click at [74, 84] on div "aluminum oil coal tar" at bounding box center [66, 108] width 90 height 81
click at [72, 92] on div "aluminum" at bounding box center [72, 91] width 68 height 5
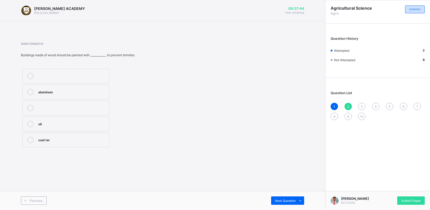
click at [289, 196] on div "Previous Next Question" at bounding box center [162, 200] width 325 height 19
click at [282, 198] on div "Next Question" at bounding box center [287, 201] width 33 height 8
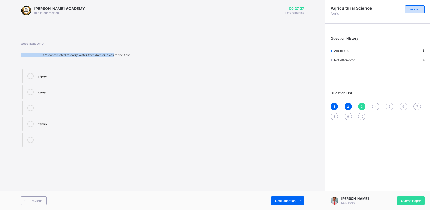
drag, startPoint x: 117, startPoint y: 54, endPoint x: 117, endPoint y: 51, distance: 2.6
click at [117, 51] on div "Question 3 of 10 ________________ are constructed to carry water from dam or la…" at bounding box center [95, 95] width 149 height 107
click at [80, 71] on label "pipes" at bounding box center [65, 76] width 87 height 15
click at [103, 92] on div "canal" at bounding box center [72, 91] width 68 height 5
click at [288, 200] on span "Next Question" at bounding box center [285, 201] width 21 height 4
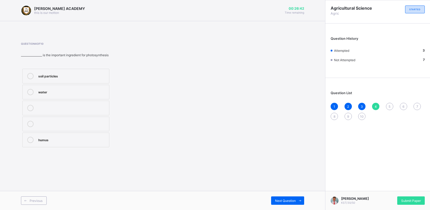
click at [85, 139] on div "humus" at bounding box center [72, 139] width 68 height 5
click at [295, 198] on div "Next Question" at bounding box center [287, 201] width 33 height 8
click at [371, 103] on div "1 2 3 4 5 6 7 8 9 10" at bounding box center [377, 111] width 94 height 17
click at [374, 101] on div "Question List 1 2 3 4 5 6 7 8 9 10" at bounding box center [377, 103] width 105 height 45
click at [100, 73] on label "[PERSON_NAME]" at bounding box center [65, 76] width 87 height 15
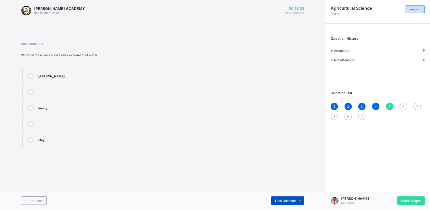
click at [290, 197] on div "Next Question" at bounding box center [287, 201] width 33 height 8
click at [101, 91] on label "soil" at bounding box center [66, 92] width 89 height 15
click at [295, 196] on div "Previous Next Question" at bounding box center [162, 200] width 325 height 19
click at [284, 199] on span "Next Question" at bounding box center [285, 201] width 21 height 4
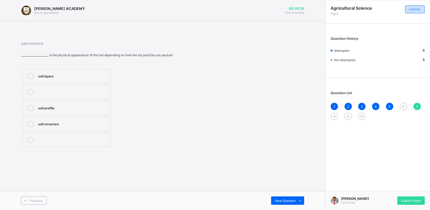
click at [401, 103] on div "6" at bounding box center [402, 106] width 7 height 7
click at [79, 109] on div "earth" at bounding box center [73, 107] width 70 height 5
click at [284, 197] on div "Next Question" at bounding box center [287, 201] width 33 height 8
click at [75, 86] on label at bounding box center [66, 92] width 88 height 15
click at [89, 103] on label "soil profile" at bounding box center [66, 108] width 88 height 15
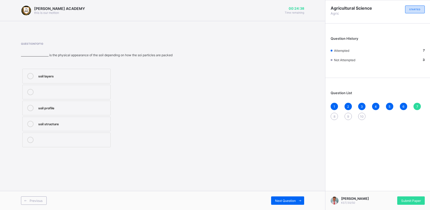
click at [294, 196] on div "Previous Next Question" at bounding box center [162, 200] width 325 height 19
click at [292, 199] on span "Next Question" at bounding box center [285, 201] width 21 height 4
click at [362, 105] on span "3" at bounding box center [361, 107] width 2 height 4
click at [89, 118] on label "tanks" at bounding box center [65, 124] width 87 height 15
click at [294, 195] on div "Previous Next Question" at bounding box center [162, 200] width 325 height 19
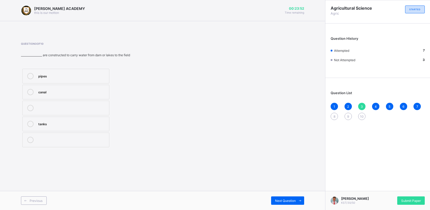
click at [294, 195] on div "Previous Next Question" at bounding box center [162, 200] width 325 height 19
click at [291, 199] on span "Next Question" at bounding box center [285, 201] width 21 height 4
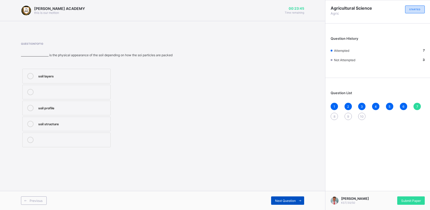
click at [291, 199] on span "Next Question" at bounding box center [285, 201] width 21 height 4
click at [415, 103] on div "7" at bounding box center [416, 106] width 7 height 7
click at [330, 114] on div "Question List 1 2 3 4 5 6 7 8 9 10" at bounding box center [377, 103] width 105 height 45
click at [330, 114] on div "8" at bounding box center [333, 116] width 7 height 7
click at [62, 101] on label "cribs" at bounding box center [65, 108] width 87 height 15
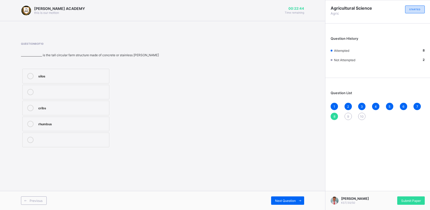
click at [287, 194] on div "Previous Next Question" at bounding box center [162, 200] width 325 height 19
click at [287, 198] on div "Next Question" at bounding box center [287, 201] width 33 height 8
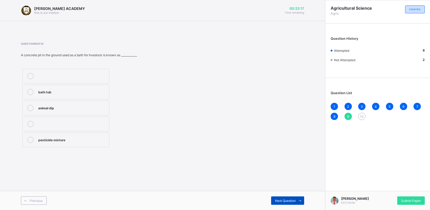
click at [287, 198] on div "Next Question" at bounding box center [287, 201] width 33 height 8
click at [346, 113] on div "9" at bounding box center [347, 116] width 7 height 7
click at [87, 135] on label "pesticide mixture" at bounding box center [65, 140] width 87 height 15
click at [288, 197] on div "Next Question" at bounding box center [287, 201] width 33 height 8
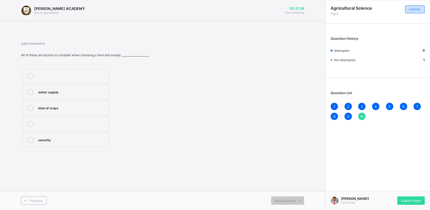
click at [51, 135] on label "security" at bounding box center [65, 140] width 87 height 15
click at [291, 197] on div "Next Question" at bounding box center [287, 201] width 33 height 8
click at [361, 111] on div "1 2 3 4 5 6 7 8 9 10" at bounding box center [377, 111] width 94 height 17
click at [76, 98] on label "water supply" at bounding box center [65, 92] width 87 height 15
click at [64, 138] on div "security" at bounding box center [72, 139] width 68 height 5
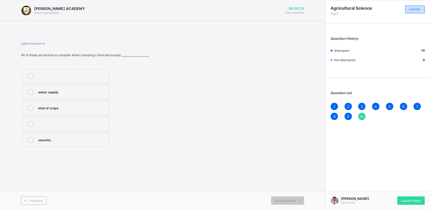
click at [411, 195] on div "[PERSON_NAME] KST/30/50 Submit Paper" at bounding box center [377, 200] width 105 height 19
click at [407, 200] on span "Submit Paper" at bounding box center [411, 201] width 20 height 4
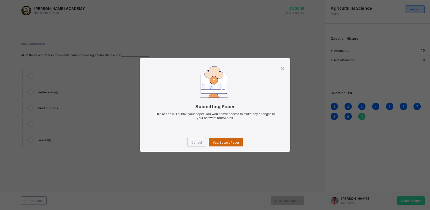
click at [222, 140] on div "Yes, Submit Paper" at bounding box center [226, 142] width 34 height 8
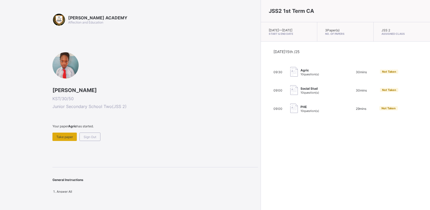
click at [60, 135] on span "Take paper" at bounding box center [64, 137] width 17 height 4
click at [65, 138] on div "Take paper" at bounding box center [64, 137] width 24 height 8
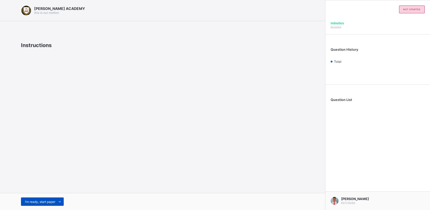
click at [53, 201] on span "I’m ready, start paper" at bounding box center [40, 202] width 30 height 4
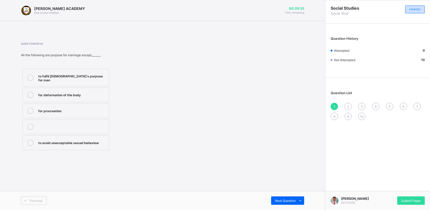
click at [94, 88] on label "for deformation of the body" at bounding box center [65, 95] width 87 height 15
click at [293, 200] on span "Next Question" at bounding box center [285, 201] width 21 height 4
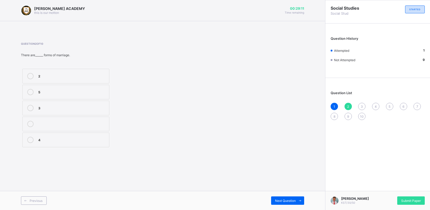
click at [42, 107] on div "3" at bounding box center [72, 107] width 68 height 5
click at [284, 199] on span "Next Question" at bounding box center [285, 201] width 21 height 4
click at [360, 103] on div "3" at bounding box center [361, 106] width 7 height 7
click at [81, 105] on div "french" at bounding box center [72, 107] width 68 height 5
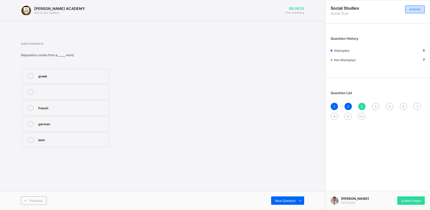
click at [285, 196] on div "Previous Next Question" at bounding box center [162, 200] width 325 height 19
drag, startPoint x: 285, startPoint y: 196, endPoint x: 285, endPoint y: 200, distance: 3.9
click at [285, 200] on div "Previous Next Question" at bounding box center [162, 200] width 325 height 19
click at [285, 200] on span "Next Question" at bounding box center [285, 201] width 21 height 4
click at [70, 121] on div "compound family" at bounding box center [72, 123] width 68 height 5
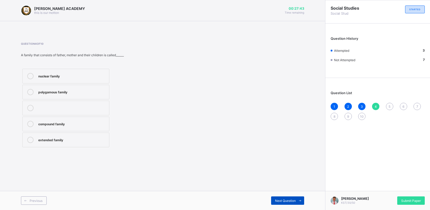
click at [278, 200] on span "Next Question" at bounding box center [285, 201] width 21 height 4
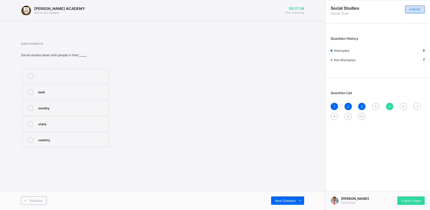
click at [375, 100] on div "Question List 1 2 3 4 5 6 7 8 9 10" at bounding box center [377, 103] width 105 height 45
click at [374, 103] on div "1 2 3 4 5 6 7 8 9 10" at bounding box center [377, 111] width 94 height 17
click at [374, 103] on div "4" at bounding box center [375, 106] width 7 height 7
click at [80, 74] on div "nuclear family" at bounding box center [72, 75] width 68 height 5
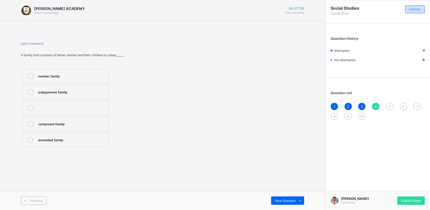
click at [292, 196] on div "Previous Next Question" at bounding box center [162, 200] width 325 height 19
click at [288, 200] on span "Next Question" at bounding box center [285, 201] width 21 height 4
click at [74, 76] on div at bounding box center [72, 76] width 68 height 6
click at [76, 68] on div "land society state country" at bounding box center [66, 108] width 90 height 81
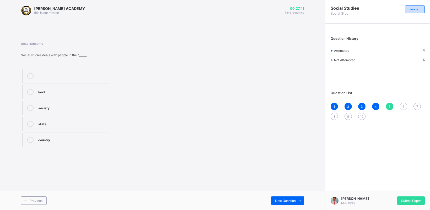
click at [75, 103] on label "society" at bounding box center [65, 108] width 87 height 15
click at [289, 195] on div "Previous Next Question" at bounding box center [162, 200] width 325 height 19
click at [287, 199] on div "Next Question" at bounding box center [287, 201] width 33 height 8
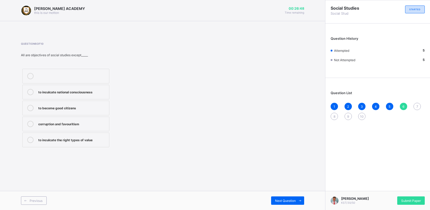
click at [95, 92] on div "to inculcate national consciousness" at bounding box center [72, 91] width 68 height 5
click at [281, 197] on div "Next Question" at bounding box center [287, 201] width 33 height 8
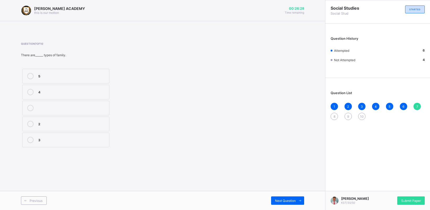
click at [84, 95] on div "4" at bounding box center [72, 92] width 68 height 6
click at [298, 200] on icon at bounding box center [300, 200] width 4 height 3
click at [418, 104] on div "7" at bounding box center [416, 106] width 7 height 7
click at [67, 69] on label "5" at bounding box center [65, 76] width 87 height 15
click at [291, 197] on div "Next Question" at bounding box center [287, 201] width 33 height 8
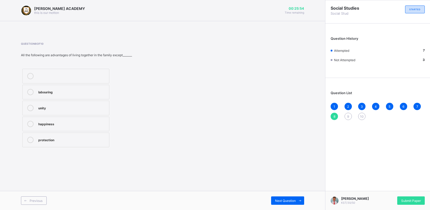
click at [59, 118] on label "happiness" at bounding box center [65, 124] width 87 height 15
click at [295, 198] on div "Next Question" at bounding box center [287, 201] width 33 height 8
click at [334, 115] on span "8" at bounding box center [334, 117] width 2 height 4
click at [286, 199] on div "Next Question" at bounding box center [287, 201] width 33 height 8
click at [85, 123] on div "family bond and cohesion" at bounding box center [72, 123] width 68 height 5
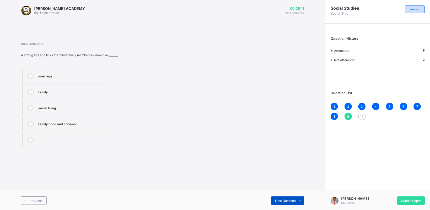
click at [290, 200] on span "Next Question" at bounding box center [285, 201] width 21 height 4
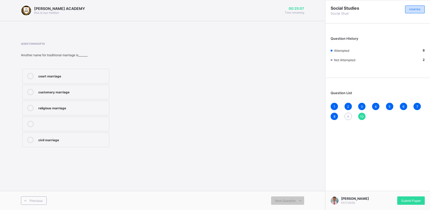
click at [346, 114] on div "9" at bounding box center [347, 116] width 7 height 7
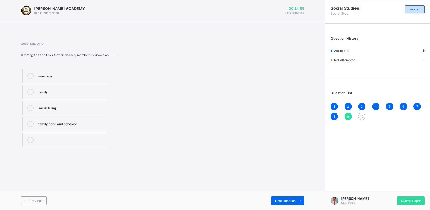
click at [92, 104] on label "social living" at bounding box center [65, 108] width 87 height 15
click at [288, 199] on span "Next Question" at bounding box center [285, 201] width 21 height 4
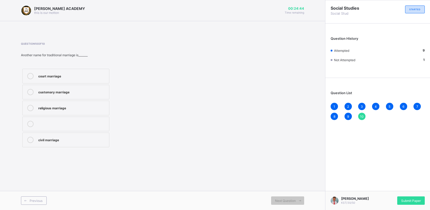
click at [65, 90] on div "customary marriage" at bounding box center [72, 91] width 68 height 5
click at [413, 198] on div "Submit Paper" at bounding box center [411, 201] width 28 height 8
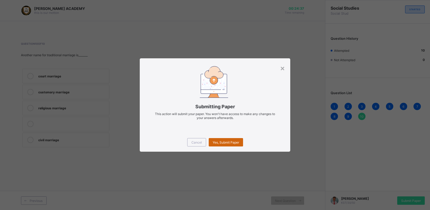
click at [231, 141] on span "Yes, Submit Paper" at bounding box center [225, 143] width 26 height 4
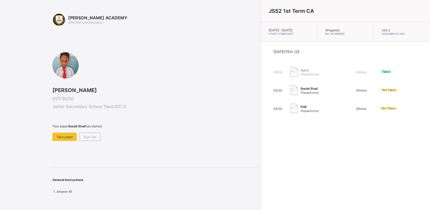
click at [300, 91] on span "Social Stud" at bounding box center [309, 89] width 19 height 4
click at [69, 135] on span "Take paper" at bounding box center [64, 137] width 17 height 4
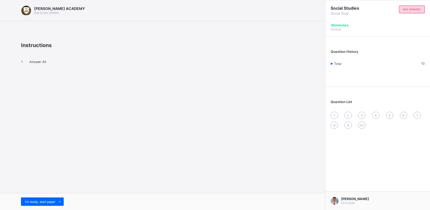
click at [333, 112] on div "1" at bounding box center [333, 115] width 7 height 7
click at [349, 201] on span "[PERSON_NAME]" at bounding box center [355, 199] width 28 height 4
click at [43, 196] on div "I’m ready, start paper" at bounding box center [162, 201] width 325 height 17
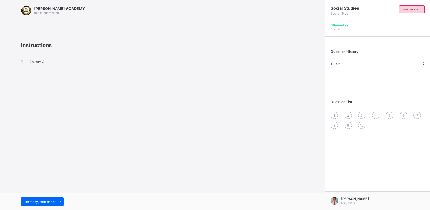
click at [43, 196] on div "I’m ready, start paper" at bounding box center [162, 201] width 325 height 17
click at [42, 199] on div "I’m ready, start paper" at bounding box center [42, 202] width 43 height 8
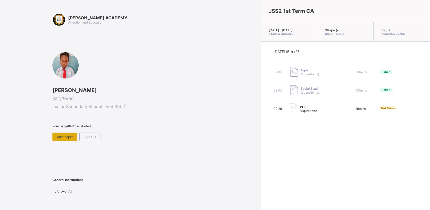
click at [59, 136] on span "Take paper" at bounding box center [64, 137] width 17 height 4
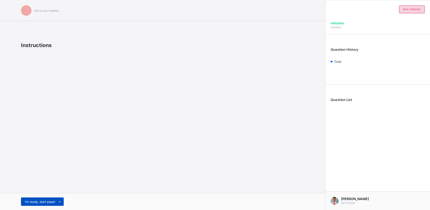
click at [48, 198] on div "I’m ready, start paper" at bounding box center [42, 202] width 43 height 8
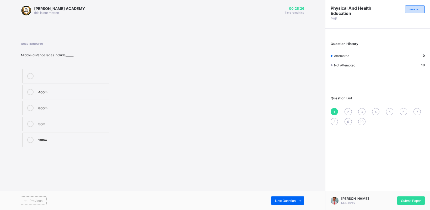
click at [50, 103] on label "800m" at bounding box center [65, 108] width 87 height 15
click at [290, 200] on span "Next Question" at bounding box center [285, 201] width 21 height 4
click at [85, 134] on label "Yoruba" at bounding box center [65, 140] width 87 height 15
click at [277, 199] on div "Next Question" at bounding box center [287, 201] width 33 height 8
click at [347, 108] on div "2" at bounding box center [347, 111] width 7 height 7
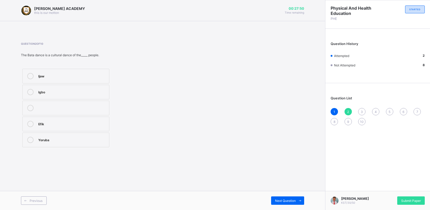
click at [73, 73] on label "Ijaw" at bounding box center [65, 76] width 87 height 15
click at [290, 201] on span "Next Question" at bounding box center [285, 201] width 21 height 4
click at [361, 110] on span "3" at bounding box center [361, 112] width 2 height 4
click at [96, 118] on label "water" at bounding box center [65, 124] width 87 height 15
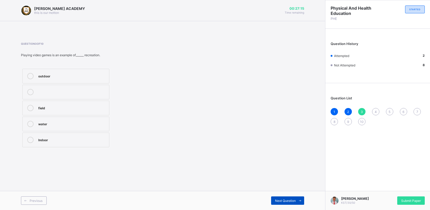
click at [294, 198] on div "Next Question" at bounding box center [287, 201] width 33 height 8
click at [361, 108] on div "3" at bounding box center [361, 111] width 7 height 7
click at [56, 74] on div "outdoor" at bounding box center [72, 75] width 68 height 5
click at [291, 197] on div "Next Question" at bounding box center [287, 201] width 33 height 8
click at [360, 108] on div "3" at bounding box center [361, 111] width 7 height 7
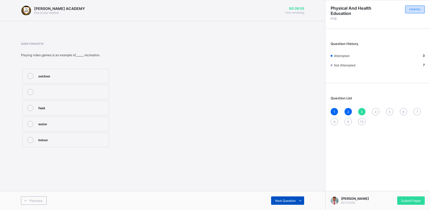
click at [278, 198] on div "Next Question" at bounding box center [287, 201] width 33 height 8
click at [99, 74] on div "outdoor" at bounding box center [72, 75] width 68 height 5
click at [281, 198] on div "Next Question" at bounding box center [287, 201] width 33 height 8
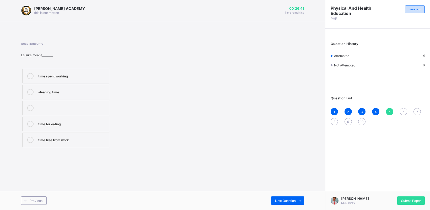
click at [55, 72] on label "time spent working" at bounding box center [65, 76] width 87 height 15
click at [288, 197] on div "Next Question" at bounding box center [287, 201] width 33 height 8
click at [62, 94] on div "activities done during free time" at bounding box center [72, 92] width 68 height 6
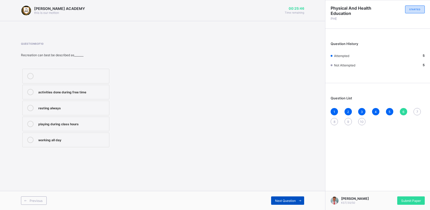
click at [286, 198] on div "Next Question" at bounding box center [287, 201] width 33 height 8
click at [401, 105] on div "Question List 1 2 3 4 5 6 7 8 9 10" at bounding box center [377, 108] width 105 height 45
click at [403, 108] on div "6" at bounding box center [402, 111] width 7 height 7
click at [54, 124] on div "playing during class hours" at bounding box center [72, 123] width 68 height 5
click at [288, 201] on span "Next Question" at bounding box center [285, 201] width 21 height 4
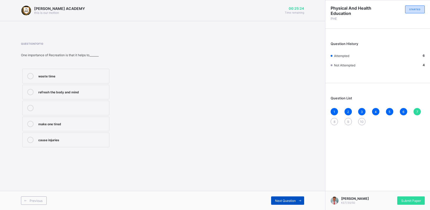
click at [288, 200] on span "Next Question" at bounding box center [285, 201] width 21 height 4
click at [416, 108] on div "7" at bounding box center [416, 111] width 7 height 7
click at [64, 87] on label "refresh the body and mind" at bounding box center [65, 92] width 87 height 15
click at [291, 198] on div "Next Question" at bounding box center [287, 201] width 33 height 8
click at [63, 89] on div "Yoruba" at bounding box center [72, 91] width 68 height 5
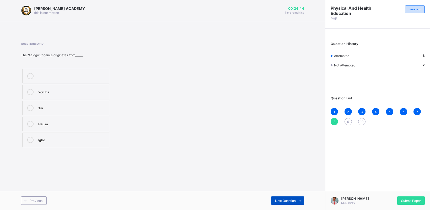
click at [294, 201] on span "Next Question" at bounding box center [285, 201] width 21 height 4
click at [49, 125] on div "swimming" at bounding box center [72, 123] width 68 height 5
click at [277, 197] on div "Next Question" at bounding box center [287, 201] width 33 height 8
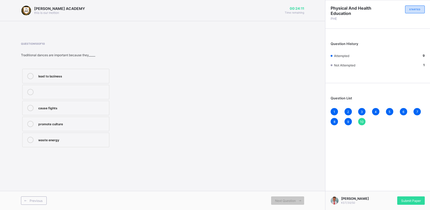
click at [78, 80] on label "lead to laziness" at bounding box center [65, 76] width 87 height 15
click at [349, 117] on div "1 2 3 4 5 6 7 8 9 10" at bounding box center [377, 116] width 94 height 17
click at [346, 104] on div "Question List 1 2 3 4 5 6 7 8 9 10" at bounding box center [377, 108] width 105 height 45
click at [361, 118] on div "10" at bounding box center [361, 121] width 7 height 7
click at [409, 197] on div "Submit Paper" at bounding box center [411, 201] width 28 height 8
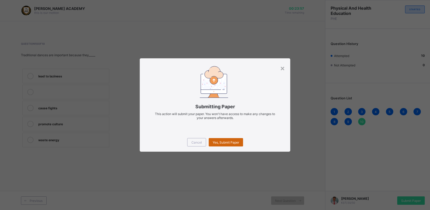
click at [223, 139] on div "Yes, Submit Paper" at bounding box center [226, 142] width 34 height 8
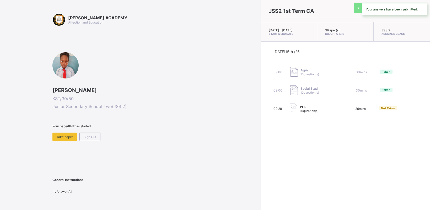
click at [300, 113] on span "10 question(s)" at bounding box center [309, 111] width 19 height 4
click at [289, 108] on div "PHE 10 question(s)" at bounding box center [315, 109] width 52 height 10
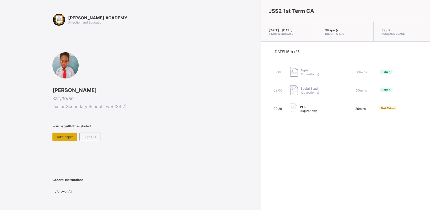
click at [61, 133] on div "Take paper" at bounding box center [64, 137] width 24 height 8
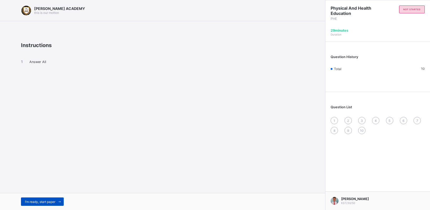
click at [43, 199] on div "I’m ready, start paper" at bounding box center [42, 202] width 43 height 8
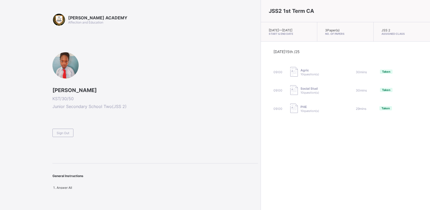
click at [65, 138] on div "[PERSON_NAME] ACADEMY Affection and Education [PERSON_NAME] KST/30/50 Junior Se…" at bounding box center [154, 101] width 205 height 177
click at [62, 131] on span "Sign Out" at bounding box center [63, 133] width 13 height 4
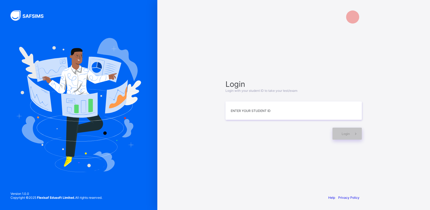
click at [235, 100] on div "Login Login with your student ID to take your test/exam Enter your Student ID L…" at bounding box center [293, 110] width 136 height 60
click at [232, 109] on input at bounding box center [293, 111] width 136 height 18
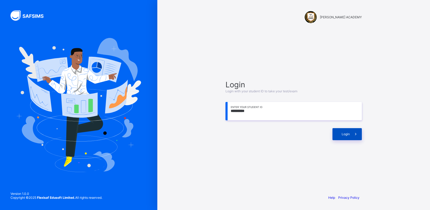
type input "*********"
click at [354, 137] on span at bounding box center [355, 134] width 12 height 12
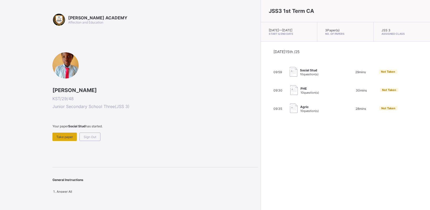
click at [62, 135] on span "Take paper" at bounding box center [64, 137] width 17 height 4
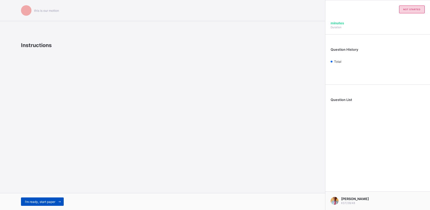
click at [42, 202] on span "I’m ready, start paper" at bounding box center [40, 202] width 30 height 4
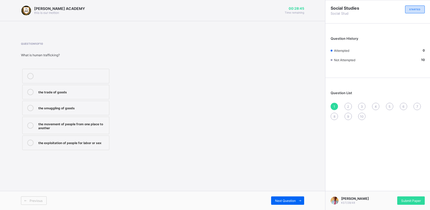
click at [31, 127] on icon at bounding box center [30, 126] width 6 height 6
click at [278, 200] on span "Next Question" at bounding box center [285, 201] width 21 height 4
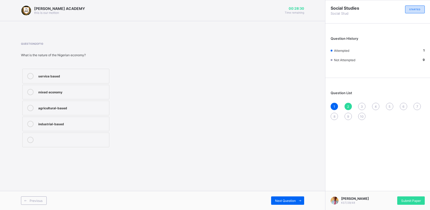
click at [29, 94] on icon at bounding box center [30, 92] width 6 height 6
click at [283, 200] on span "Next Question" at bounding box center [285, 201] width 21 height 4
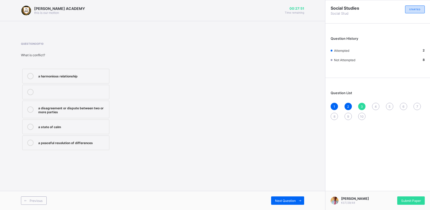
click at [31, 111] on icon at bounding box center [30, 110] width 6 height 6
click at [287, 202] on span "Next Question" at bounding box center [285, 201] width 21 height 4
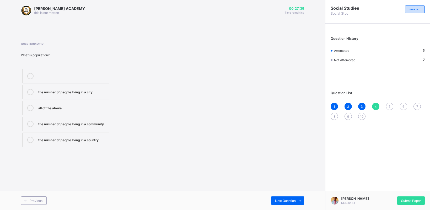
click at [31, 109] on icon at bounding box center [30, 108] width 6 height 6
click at [287, 200] on span "Next Question" at bounding box center [285, 201] width 21 height 4
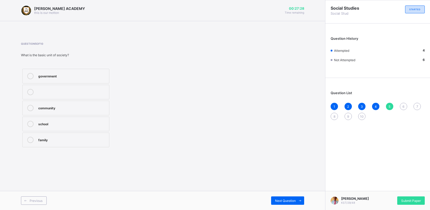
click at [32, 139] on icon at bounding box center [30, 140] width 6 height 6
click at [279, 205] on div "Previous Next Question" at bounding box center [162, 200] width 325 height 19
click at [277, 199] on span "Next Question" at bounding box center [285, 201] width 21 height 4
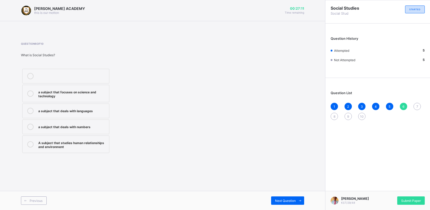
click at [28, 146] on div at bounding box center [30, 144] width 10 height 9
click at [285, 198] on div "Next Question" at bounding box center [287, 201] width 33 height 8
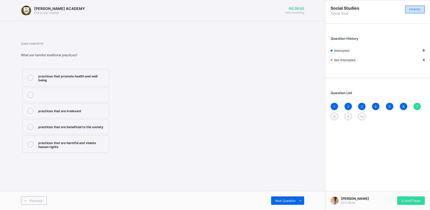
click at [30, 145] on icon at bounding box center [30, 144] width 6 height 6
click at [280, 198] on div "Next Question" at bounding box center [287, 201] width 33 height 8
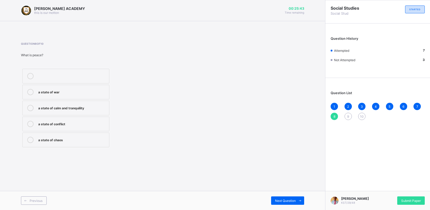
click at [32, 127] on icon at bounding box center [30, 124] width 6 height 6
click at [182, 172] on div "[PERSON_NAME] ACADEMY this is our [PERSON_NAME] 00:25:39 Time remaining Questio…" at bounding box center [162, 105] width 325 height 210
click at [282, 200] on span "Next Question" at bounding box center [285, 201] width 21 height 4
click at [65, 105] on div "the economy of a country" at bounding box center [72, 107] width 68 height 5
click at [51, 131] on label "the economy of a community" at bounding box center [65, 124] width 87 height 15
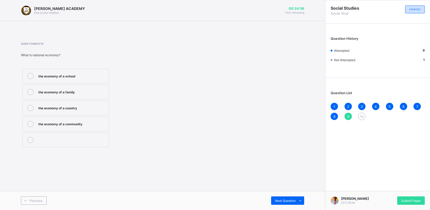
click at [64, 122] on div "the economy of a community" at bounding box center [72, 123] width 68 height 5
click at [80, 111] on div "the economy of a country" at bounding box center [72, 108] width 68 height 6
click at [283, 202] on span "Next Question" at bounding box center [285, 201] width 21 height 4
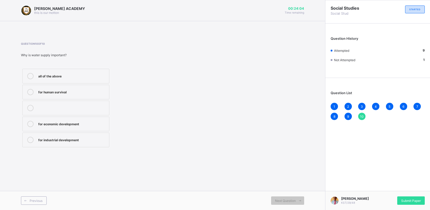
click at [48, 71] on label "all of the above" at bounding box center [65, 76] width 87 height 15
click at [36, 201] on span "Previous" at bounding box center [36, 201] width 13 height 4
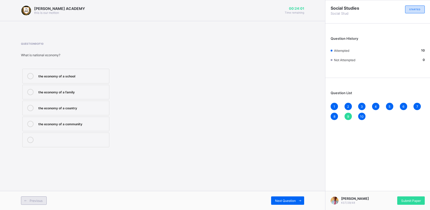
click at [36, 201] on span "Previous" at bounding box center [36, 201] width 13 height 4
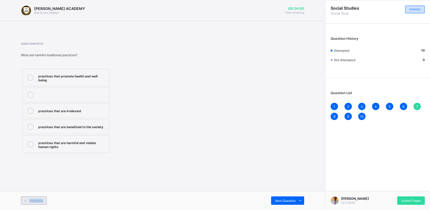
click at [36, 201] on span "Previous" at bounding box center [36, 201] width 13 height 4
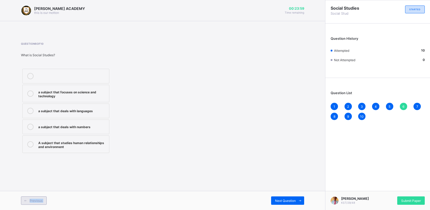
click at [36, 201] on span "Previous" at bounding box center [36, 201] width 13 height 4
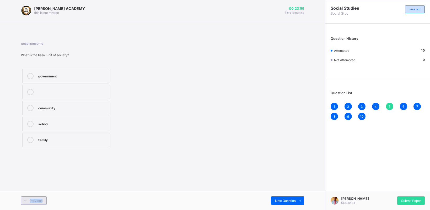
click at [36, 201] on span "Previous" at bounding box center [36, 201] width 13 height 4
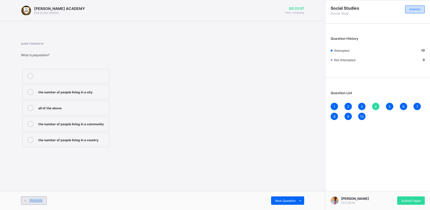
click at [36, 201] on span "Previous" at bounding box center [36, 201] width 13 height 4
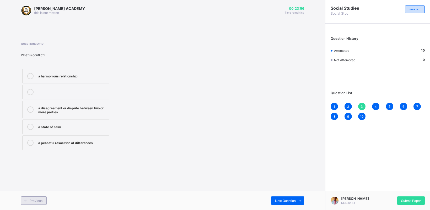
click at [36, 201] on span "Previous" at bounding box center [36, 201] width 13 height 4
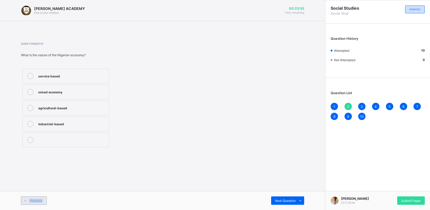
click at [36, 201] on span "Previous" at bounding box center [36, 201] width 13 height 4
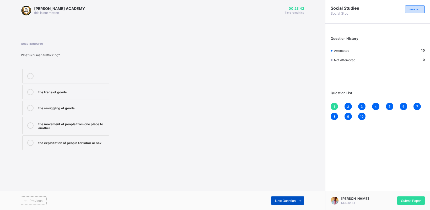
click at [284, 202] on span "Next Question" at bounding box center [285, 201] width 21 height 4
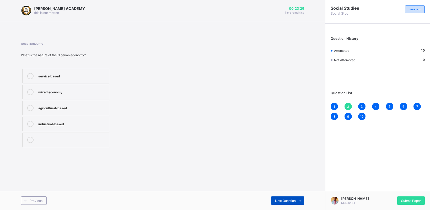
click at [289, 200] on span "Next Question" at bounding box center [285, 201] width 21 height 4
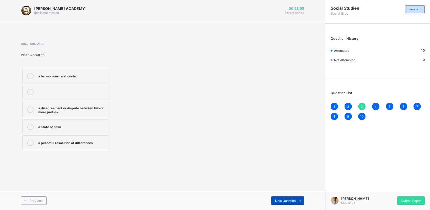
click at [289, 200] on span "Next Question" at bounding box center [285, 201] width 21 height 4
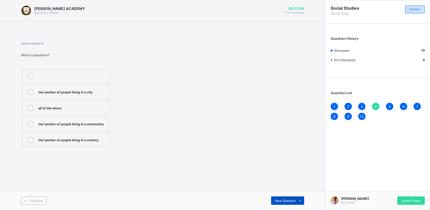
click at [289, 200] on span "Next Question" at bounding box center [285, 201] width 21 height 4
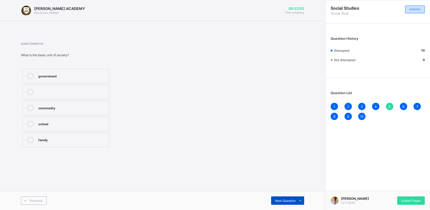
click at [289, 200] on span "Next Question" at bounding box center [285, 201] width 21 height 4
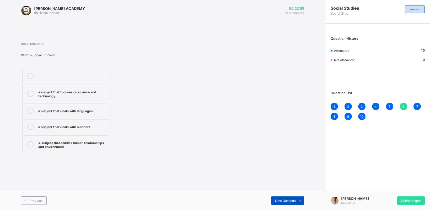
click at [289, 200] on span "Next Question" at bounding box center [285, 201] width 21 height 4
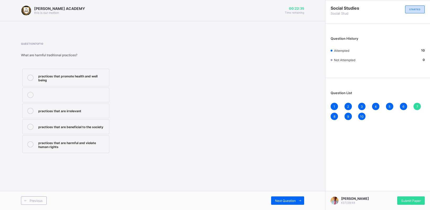
click at [60, 79] on div "practices that promote health and well being" at bounding box center [72, 77] width 68 height 9
click at [289, 201] on span "Next Question" at bounding box center [285, 201] width 21 height 4
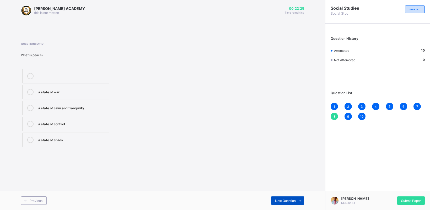
click at [289, 201] on span "Next Question" at bounding box center [285, 201] width 21 height 4
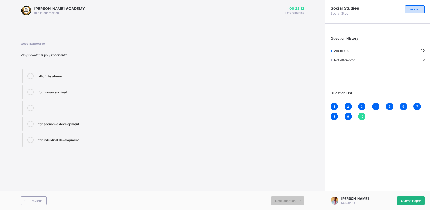
click at [410, 201] on div "Submit Paper" at bounding box center [411, 201] width 28 height 8
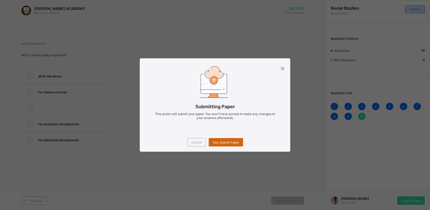
click at [226, 142] on span "Yes, Submit Paper" at bounding box center [225, 143] width 26 height 4
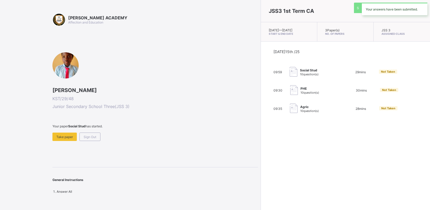
click at [260, 142] on div "JSS3 1st Term CA [DATE] — [DATE] Start & End Date 3 Paper(s) No. of Papers JSS …" at bounding box center [344, 105] width 169 height 210
click at [300, 91] on span "PHE" at bounding box center [309, 89] width 19 height 4
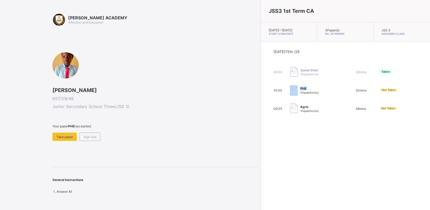
drag, startPoint x: 264, startPoint y: 93, endPoint x: 250, endPoint y: 96, distance: 13.7
click at [290, 96] on div "PHE 10 question(s)" at bounding box center [316, 90] width 52 height 10
click at [290, 95] on img at bounding box center [294, 90] width 8 height 10
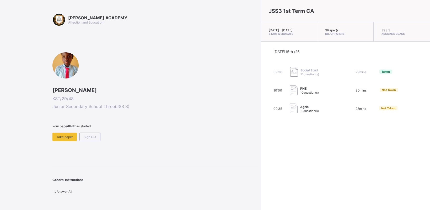
click at [381, 92] on span "Not Taken" at bounding box center [388, 90] width 14 height 4
click at [68, 135] on span "Take paper" at bounding box center [64, 137] width 17 height 4
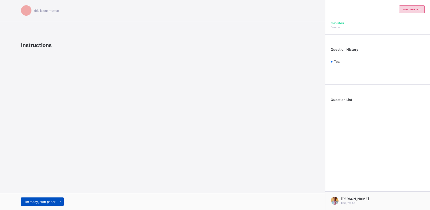
click at [56, 202] on span at bounding box center [59, 202] width 8 height 8
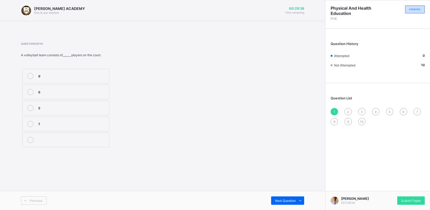
click at [32, 92] on icon at bounding box center [30, 92] width 6 height 6
click at [290, 203] on div "Next Question" at bounding box center [287, 201] width 33 height 8
click at [34, 95] on div at bounding box center [30, 92] width 10 height 6
click at [282, 200] on span "Next Question" at bounding box center [285, 201] width 21 height 4
click at [35, 140] on div at bounding box center [30, 140] width 10 height 6
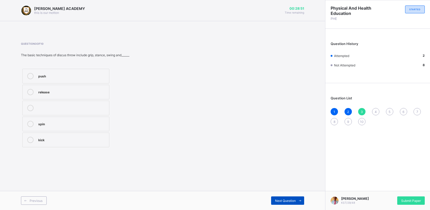
click at [286, 204] on div "Next Question" at bounding box center [287, 201] width 33 height 8
click at [47, 88] on label "rubber and iron" at bounding box center [65, 92] width 87 height 15
click at [277, 203] on div "Next Question" at bounding box center [287, 201] width 33 height 8
click at [35, 108] on div at bounding box center [30, 108] width 10 height 6
click at [285, 200] on span "Next Question" at bounding box center [285, 201] width 21 height 4
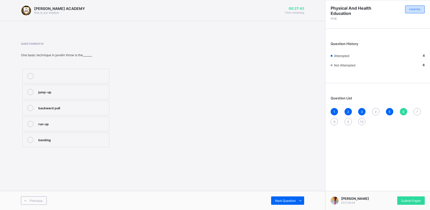
click at [63, 107] on div "backward pull" at bounding box center [72, 107] width 68 height 5
click at [58, 94] on div "jump-up" at bounding box center [72, 91] width 68 height 5
click at [282, 201] on span "Next Question" at bounding box center [285, 201] width 21 height 4
click at [49, 128] on label "one hand" at bounding box center [65, 124] width 87 height 15
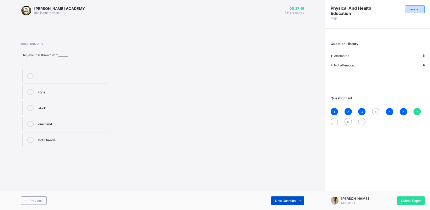
click at [289, 202] on span "Next Question" at bounding box center [285, 201] width 21 height 4
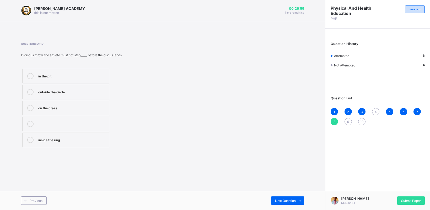
click at [54, 96] on label "outside the circle" at bounding box center [65, 92] width 87 height 15
click at [36, 202] on span "Previous" at bounding box center [36, 201] width 13 height 4
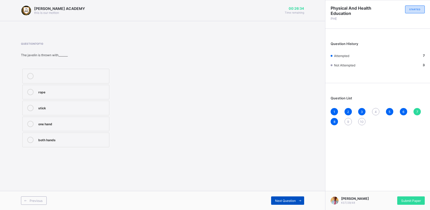
click at [284, 199] on span "Next Question" at bounding box center [285, 201] width 21 height 4
click at [49, 109] on div "2.5" at bounding box center [72, 107] width 68 height 5
click at [292, 200] on span "Next Question" at bounding box center [285, 201] width 21 height 4
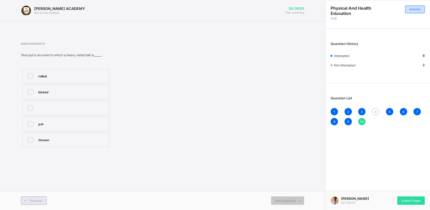
click at [38, 202] on span "Previous" at bounding box center [36, 201] width 13 height 4
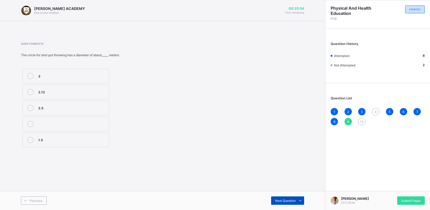
click at [283, 201] on span "Next Question" at bounding box center [285, 201] width 21 height 4
click at [61, 93] on div "kicked" at bounding box center [72, 91] width 68 height 5
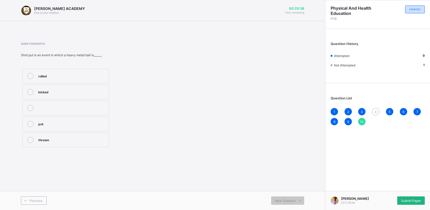
click at [410, 200] on span "Submit Paper" at bounding box center [411, 201] width 20 height 4
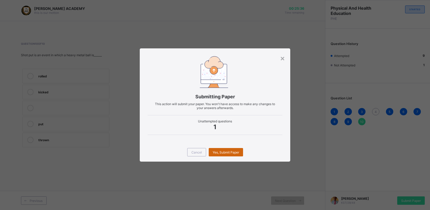
click at [218, 150] on div "Yes, Submit Paper" at bounding box center [226, 152] width 34 height 8
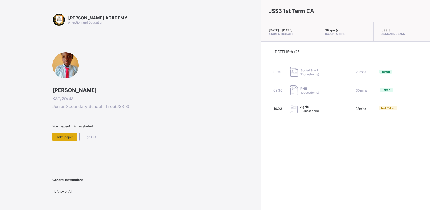
click at [68, 136] on span "Take paper" at bounding box center [64, 137] width 17 height 4
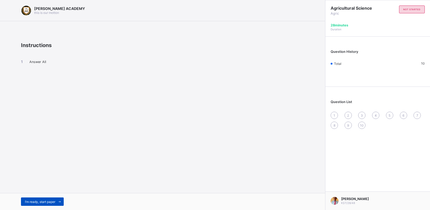
click at [38, 201] on span "I’m ready, start paper" at bounding box center [40, 202] width 30 height 4
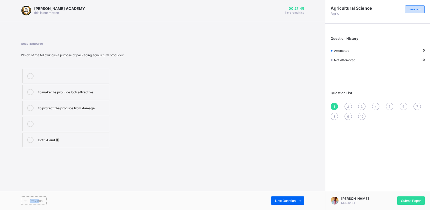
drag, startPoint x: 38, startPoint y: 201, endPoint x: 56, endPoint y: 141, distance: 63.2
click at [56, 141] on div "[PERSON_NAME] ACADEMY this is our [PERSON_NAME] 00:27:45 Time remaining Questio…" at bounding box center [162, 105] width 325 height 210
click at [56, 141] on div "Both A and B" at bounding box center [72, 139] width 68 height 5
click at [290, 201] on span "Next Question" at bounding box center [285, 201] width 21 height 4
click at [57, 142] on div "it increases the price" at bounding box center [72, 139] width 68 height 5
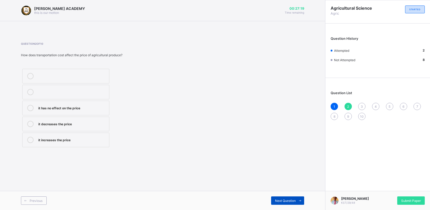
click at [276, 199] on span "Next Question" at bounding box center [285, 201] width 21 height 4
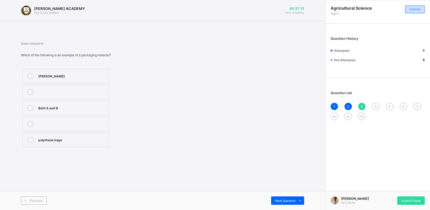
click at [51, 105] on div "Both A and B" at bounding box center [72, 107] width 68 height 5
click at [279, 200] on span "Next Question" at bounding box center [285, 201] width 21 height 4
click at [44, 139] on div "it decreases the price" at bounding box center [72, 139] width 68 height 5
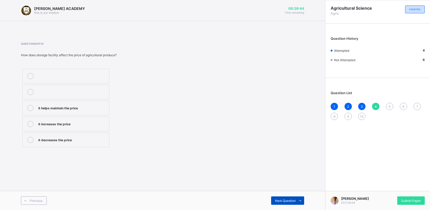
click at [281, 200] on span "Next Question" at bounding box center [285, 201] width 21 height 4
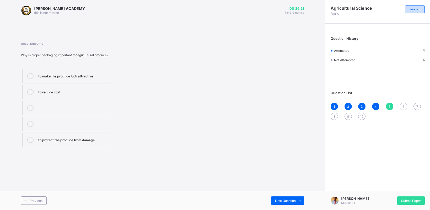
click at [78, 142] on div "to protect the produce from damage" at bounding box center [72, 139] width 68 height 5
click at [281, 199] on div "Next Question" at bounding box center [287, 201] width 33 height 8
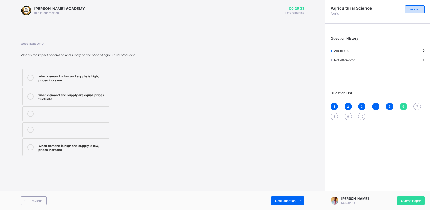
click at [83, 167] on div "[PERSON_NAME] ACADEMY this is our [PERSON_NAME] 00:25:33 Time remaining Questio…" at bounding box center [162, 105] width 325 height 210
click at [76, 149] on div "When demand is high and supply is low, prices increase" at bounding box center [72, 147] width 68 height 9
click at [283, 201] on span "Next Question" at bounding box center [285, 201] width 21 height 4
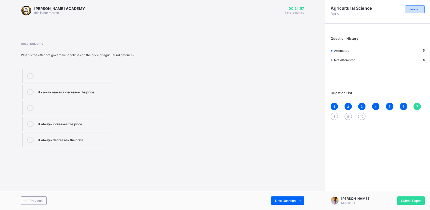
click at [81, 91] on div "it can increase or decrease the price" at bounding box center [72, 91] width 68 height 5
click at [282, 202] on span "Next Question" at bounding box center [285, 201] width 21 height 4
click at [63, 123] on div "they increase the price" at bounding box center [72, 123] width 68 height 5
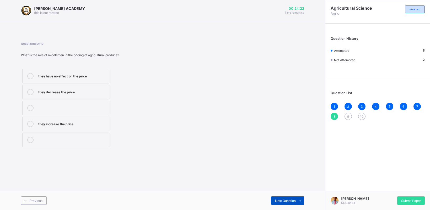
click at [280, 202] on span "Next Question" at bounding box center [285, 201] width 21 height 4
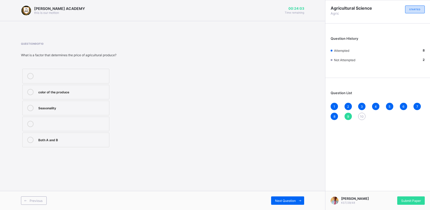
click at [28, 143] on icon at bounding box center [30, 140] width 6 height 6
click at [287, 198] on div "Next Question" at bounding box center [287, 201] width 33 height 8
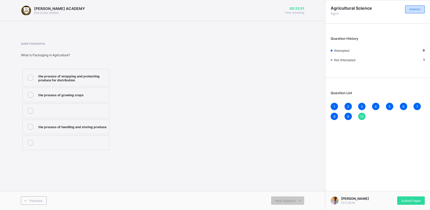
click at [35, 79] on div at bounding box center [30, 77] width 10 height 9
click at [410, 199] on span "Submit Paper" at bounding box center [411, 201] width 20 height 4
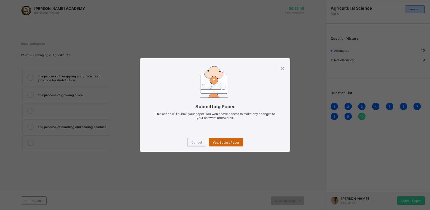
click at [227, 143] on span "Yes, Submit Paper" at bounding box center [225, 143] width 26 height 4
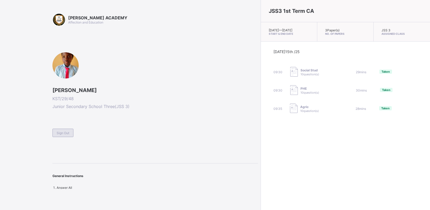
click at [61, 135] on div "Sign Out" at bounding box center [62, 133] width 21 height 8
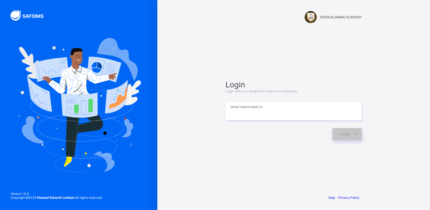
click at [236, 110] on input at bounding box center [293, 111] width 136 height 18
click at [247, 109] on input "*******" at bounding box center [293, 111] width 136 height 18
type input "**********"
click at [342, 134] on span "Login" at bounding box center [345, 134] width 8 height 4
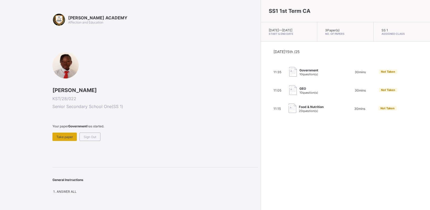
click at [67, 136] on span "Take paper" at bounding box center [64, 137] width 17 height 4
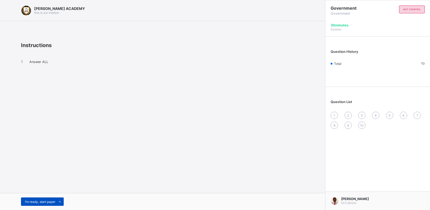
click at [43, 203] on span "I’m ready, start paper" at bounding box center [40, 202] width 30 height 4
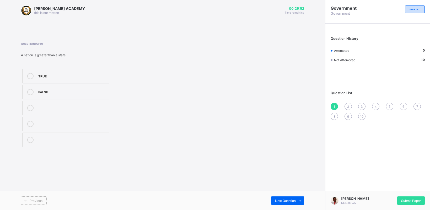
click at [62, 73] on div "TRUE" at bounding box center [72, 75] width 68 height 5
click at [408, 202] on span "Submit Paper" at bounding box center [411, 201] width 20 height 4
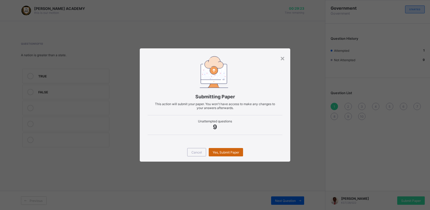
click at [225, 153] on span "Yes, Submit Paper" at bounding box center [225, 153] width 26 height 4
click at [225, 153] on div "Yes, Submit Paper" at bounding box center [226, 152] width 34 height 8
click at [225, 153] on span "Yes, Submit Paper" at bounding box center [225, 153] width 26 height 4
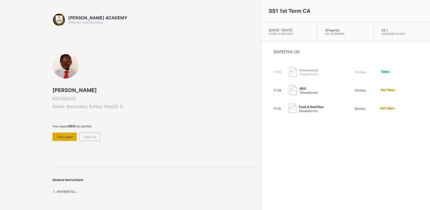
click at [63, 135] on span "Take paper" at bounding box center [64, 137] width 17 height 4
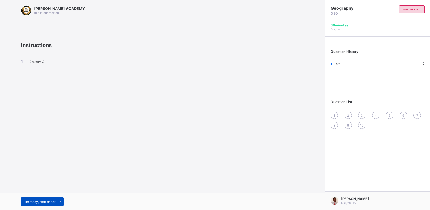
click at [45, 200] on div "I’m ready, start paper" at bounding box center [42, 202] width 43 height 8
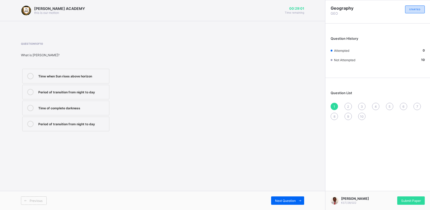
click at [81, 109] on div "Time of complete darkness" at bounding box center [72, 107] width 68 height 5
click at [296, 200] on span at bounding box center [299, 201] width 8 height 8
click at [70, 78] on div "Moon blocks Earth's light" at bounding box center [72, 75] width 68 height 5
click at [289, 200] on span "Next Question" at bounding box center [285, 201] width 21 height 4
click at [348, 105] on span "2" at bounding box center [348, 107] width 2 height 4
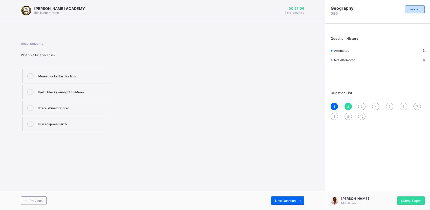
click at [361, 106] on span "3" at bounding box center [361, 107] width 2 height 4
click at [52, 109] on div "Earth blocks Moon's light" at bounding box center [72, 107] width 68 height 5
click at [289, 201] on span "Next Question" at bounding box center [285, 201] width 21 height 4
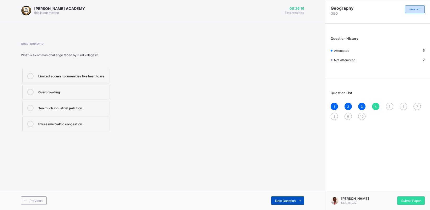
click at [279, 197] on div "Next Question" at bounding box center [287, 201] width 33 height 8
click at [71, 79] on div "A Nigerian village like [GEOGRAPHIC_DATA]" at bounding box center [72, 76] width 68 height 6
click at [300, 200] on icon at bounding box center [300, 200] width 4 height 3
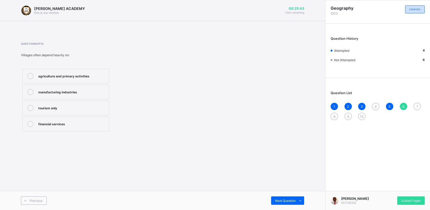
click at [90, 75] on div "agriculture and primary activities" at bounding box center [72, 75] width 68 height 5
click at [293, 202] on span "Next Question" at bounding box center [285, 201] width 21 height 4
click at [100, 78] on div "Infrastructure like roads, schools, hospitals" at bounding box center [72, 76] width 68 height 6
click at [279, 201] on span "Next Question" at bounding box center [285, 201] width 21 height 4
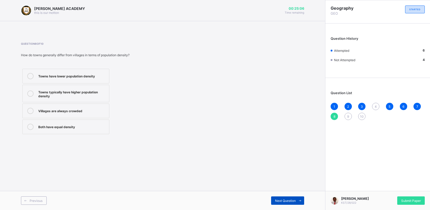
click at [284, 204] on div "Next Question" at bounding box center [287, 201] width 33 height 8
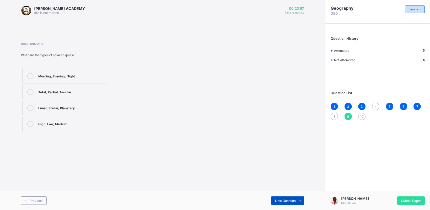
click at [284, 202] on span "Next Question" at bounding box center [285, 201] width 21 height 4
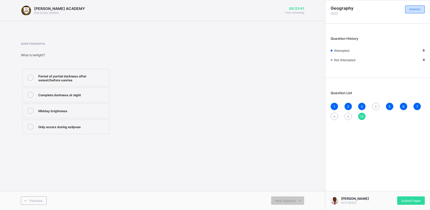
click at [61, 74] on div "Period of partial darkness after sunset/before sunrise" at bounding box center [72, 77] width 68 height 9
click at [335, 115] on span "8" at bounding box center [334, 117] width 2 height 4
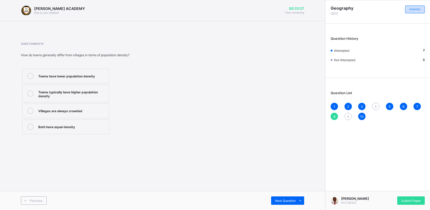
click at [376, 105] on span "4" at bounding box center [375, 107] width 2 height 4
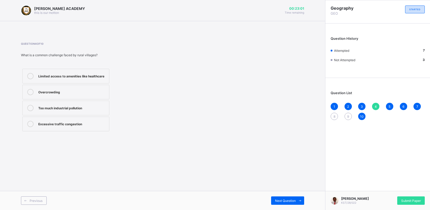
click at [64, 95] on div "Overcrowding" at bounding box center [72, 92] width 68 height 6
click at [331, 116] on div "8" at bounding box center [333, 116] width 7 height 7
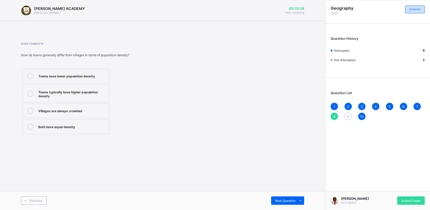
click at [72, 125] on div "Both have equal density" at bounding box center [72, 126] width 68 height 5
click at [348, 113] on div "9" at bounding box center [347, 116] width 7 height 7
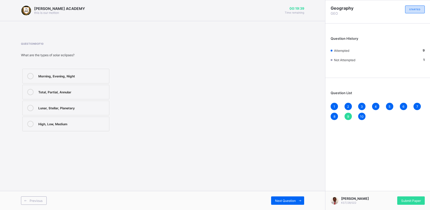
click at [68, 70] on label "Morning, Evening, Night" at bounding box center [65, 76] width 87 height 15
click at [287, 200] on span "Next Question" at bounding box center [285, 201] width 21 height 4
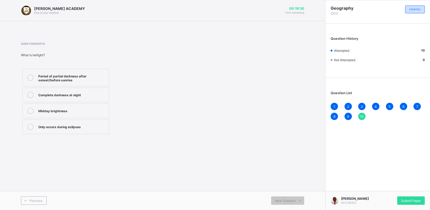
click at [331, 104] on div "1" at bounding box center [333, 106] width 7 height 7
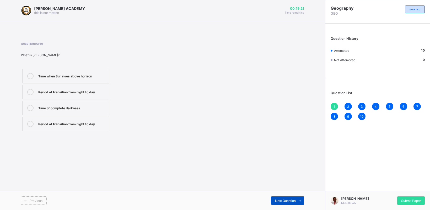
click at [288, 202] on span "Next Question" at bounding box center [285, 201] width 21 height 4
click at [293, 199] on span "Next Question" at bounding box center [285, 201] width 21 height 4
click at [292, 199] on span "Next Question" at bounding box center [285, 201] width 21 height 4
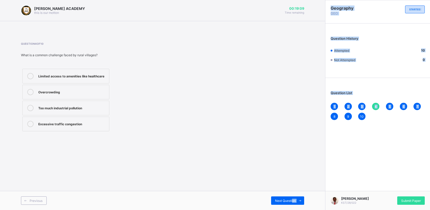
drag, startPoint x: 292, startPoint y: 199, endPoint x: 332, endPoint y: 135, distance: 74.7
click at [332, 135] on div "[PERSON_NAME] ACADEMY this is our [PERSON_NAME] 00:19:09 Time remaining Questio…" at bounding box center [215, 105] width 430 height 210
click at [334, 101] on div "Question List 1 2 3 4 5 6 7 8 9 10" at bounding box center [377, 103] width 105 height 45
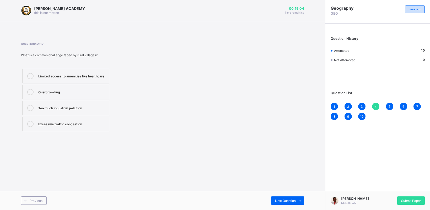
click at [334, 101] on div "Question List 1 2 3 4 5 6 7 8 9 10" at bounding box center [377, 103] width 105 height 45
click at [333, 104] on div "1" at bounding box center [333, 106] width 7 height 7
click at [347, 105] on span "2" at bounding box center [348, 107] width 2 height 4
click at [363, 104] on div "3" at bounding box center [361, 106] width 7 height 7
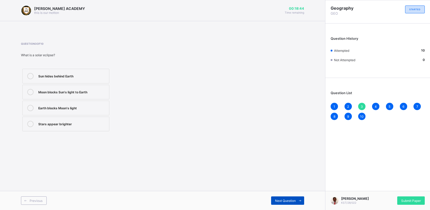
click at [280, 198] on div "Next Question" at bounding box center [287, 201] width 33 height 8
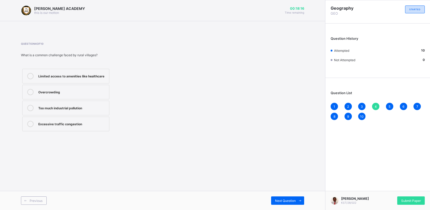
click at [79, 72] on label "Limited access to amenities like healthcare" at bounding box center [65, 76] width 87 height 15
click at [285, 197] on div "Next Question" at bounding box center [287, 201] width 33 height 8
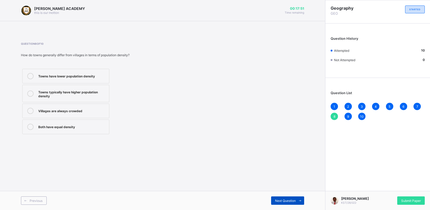
click at [285, 197] on div "Next Question" at bounding box center [287, 201] width 33 height 8
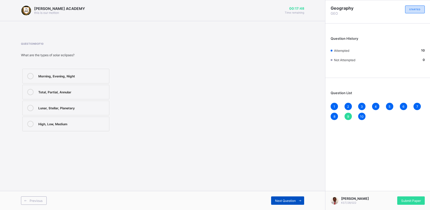
click at [285, 197] on div "Next Question" at bounding box center [287, 201] width 33 height 8
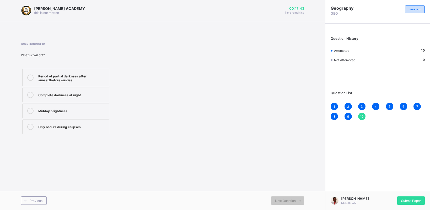
click at [335, 115] on span "8" at bounding box center [334, 117] width 2 height 4
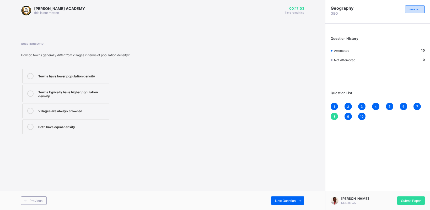
click at [86, 91] on div "Towns typically have higher population density" at bounding box center [72, 93] width 68 height 9
click at [348, 116] on span "9" at bounding box center [348, 117] width 2 height 4
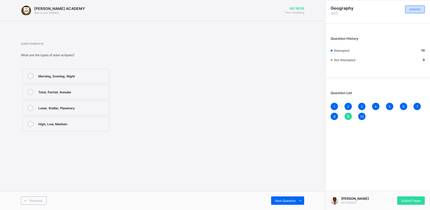
click at [331, 115] on div "8" at bounding box center [333, 116] width 7 height 7
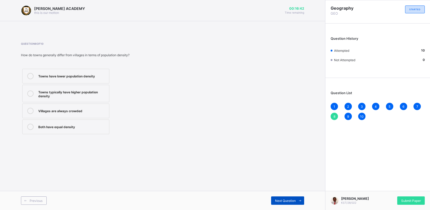
click at [288, 201] on span "Next Question" at bounding box center [285, 201] width 21 height 4
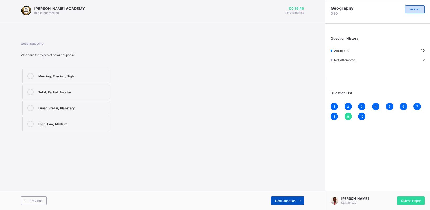
click at [288, 201] on span "Next Question" at bounding box center [285, 201] width 21 height 4
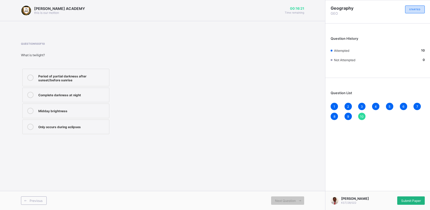
click at [417, 197] on div "Submit Paper" at bounding box center [411, 201] width 28 height 8
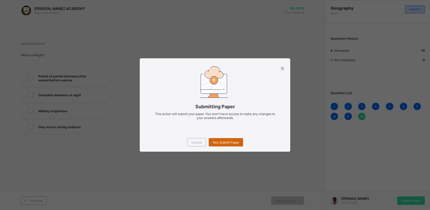
click at [224, 139] on div "Yes, Submit Paper" at bounding box center [226, 142] width 34 height 8
click at [226, 143] on span "Yes, Submit Paper" at bounding box center [225, 143] width 26 height 4
click at [226, 143] on div "Yes, Submit Paper" at bounding box center [226, 142] width 34 height 8
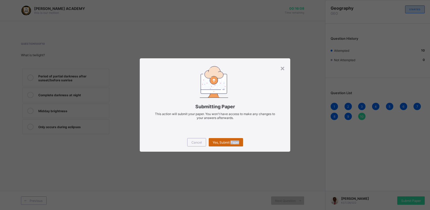
click at [226, 143] on div "Yes, Submit Paper" at bounding box center [226, 142] width 34 height 8
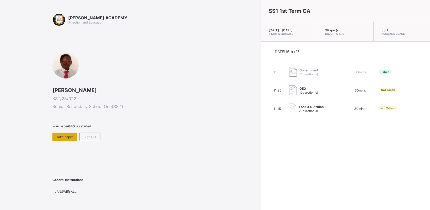
click at [66, 135] on span "Take paper" at bounding box center [64, 137] width 17 height 4
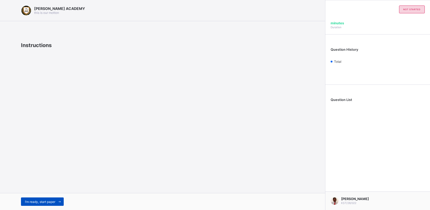
click at [41, 198] on div "I’m ready, start paper" at bounding box center [42, 202] width 43 height 8
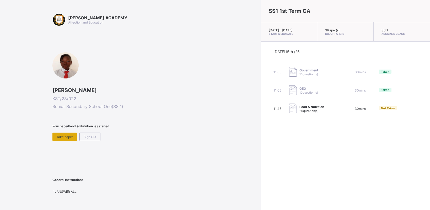
click at [65, 136] on span "Take paper" at bounding box center [64, 137] width 17 height 4
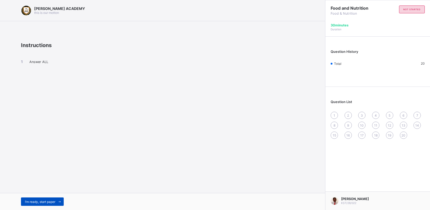
click at [54, 202] on span "I’m ready, start paper" at bounding box center [40, 202] width 30 height 4
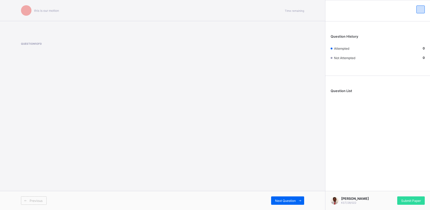
click at [54, 202] on div "Previous" at bounding box center [91, 201] width 141 height 8
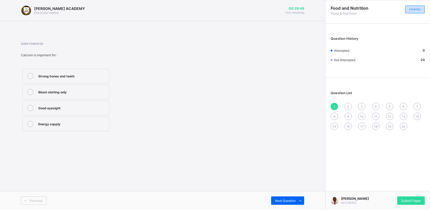
click at [91, 73] on div "Strong bones and teeth" at bounding box center [72, 75] width 68 height 5
click at [298, 197] on span at bounding box center [299, 201] width 8 height 8
click at [77, 98] on label "Growth, strong bones, and proper body function" at bounding box center [65, 94] width 87 height 18
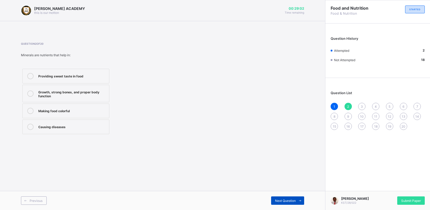
click at [289, 199] on span "Next Question" at bounding box center [285, 201] width 21 height 4
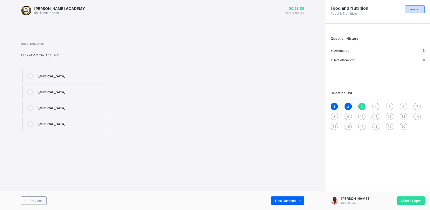
click at [375, 103] on div "4" at bounding box center [375, 106] width 7 height 7
click at [388, 107] on div "5" at bounding box center [389, 106] width 7 height 7
click at [54, 104] on label "Palm oil, groundnut oil, butter" at bounding box center [65, 108] width 87 height 15
click at [277, 199] on span "Next Question" at bounding box center [285, 201] width 21 height 4
click at [294, 200] on span "Next Question" at bounding box center [285, 201] width 21 height 4
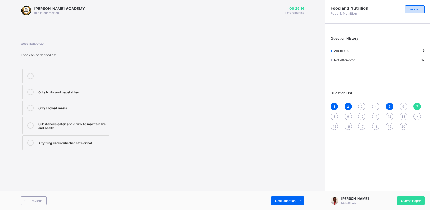
click at [99, 130] on label "Substances eaten and drunk to maintain life and health" at bounding box center [65, 126] width 87 height 18
click at [281, 196] on div "Previous Next Question" at bounding box center [162, 200] width 325 height 19
click at [293, 199] on span "Next Question" at bounding box center [285, 201] width 21 height 4
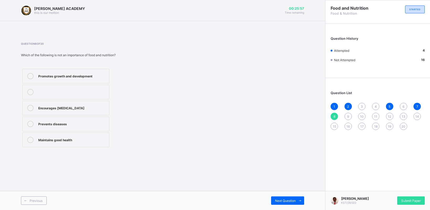
click at [71, 103] on label "Encourages [MEDICAL_DATA]" at bounding box center [65, 108] width 87 height 15
click at [289, 200] on span "Next Question" at bounding box center [285, 201] width 21 height 4
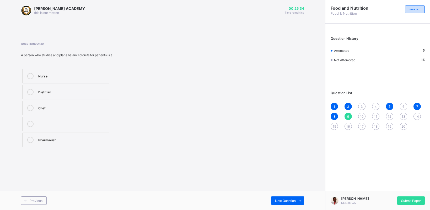
click at [53, 89] on div "Dietitian" at bounding box center [72, 91] width 68 height 5
click at [286, 201] on span "Next Question" at bounding box center [285, 201] width 21 height 4
click at [53, 75] on div "Growth, energy, and body repair" at bounding box center [72, 75] width 68 height 5
click at [277, 197] on div "Next Question" at bounding box center [287, 201] width 33 height 8
click at [107, 77] on label "Water" at bounding box center [65, 76] width 87 height 15
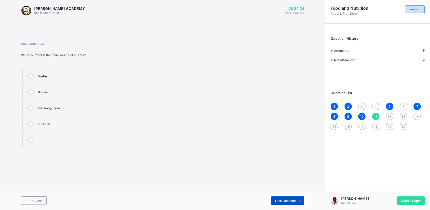
click at [300, 202] on icon at bounding box center [300, 200] width 4 height 3
click at [95, 108] on div "Beans" at bounding box center [72, 107] width 68 height 5
click at [294, 198] on div "Next Question" at bounding box center [287, 201] width 33 height 8
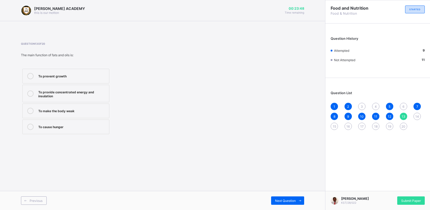
click at [93, 91] on div "To provide concentrated energy and insulation" at bounding box center [72, 93] width 68 height 9
click at [299, 198] on span at bounding box center [299, 201] width 8 height 8
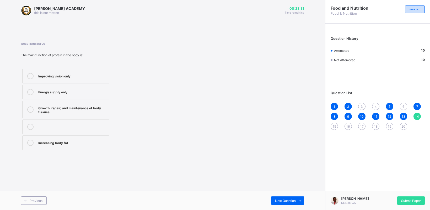
click at [99, 108] on div "Growth, repair, and maintenance of body tissues" at bounding box center [72, 109] width 68 height 9
click at [281, 201] on span "Next Question" at bounding box center [285, 201] width 21 height 4
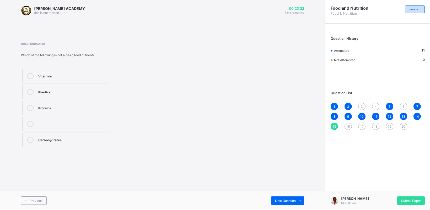
click at [80, 89] on div "Plastics" at bounding box center [72, 91] width 68 height 5
click at [274, 198] on div "Next Question" at bounding box center [287, 201] width 33 height 8
click at [81, 75] on div "Catering" at bounding box center [72, 75] width 68 height 5
click at [343, 126] on div "1 2 3 4 5 6 7 8 9 10 11 12 13 14 15 16 17 18 19 20" at bounding box center [377, 116] width 94 height 27
click at [348, 123] on div "16" at bounding box center [347, 126] width 7 height 7
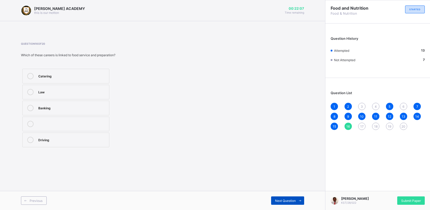
click at [299, 197] on span at bounding box center [299, 201] width 8 height 8
click at [74, 111] on div "Dietitian" at bounding box center [72, 108] width 68 height 6
click at [285, 200] on span "Next Question" at bounding box center [285, 201] width 21 height 4
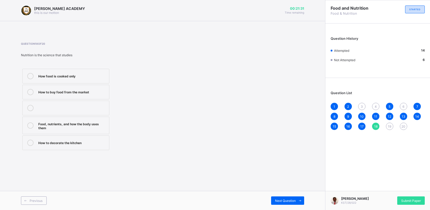
click at [86, 122] on div "Food, nutrients, and how the body uses them" at bounding box center [72, 125] width 68 height 9
click at [276, 199] on div "Next Question" at bounding box center [287, 201] width 33 height 8
click at [401, 123] on div "20" at bounding box center [402, 126] width 7 height 7
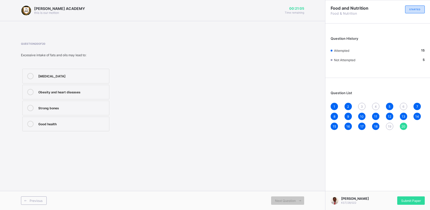
click at [96, 89] on label "Obesity and heart diseases" at bounding box center [65, 92] width 87 height 15
click at [361, 107] on span "3" at bounding box center [361, 107] width 2 height 4
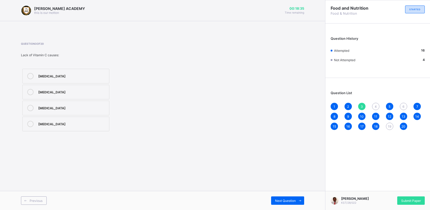
click at [93, 123] on div "[MEDICAL_DATA]" at bounding box center [72, 123] width 68 height 5
click at [374, 105] on div "4" at bounding box center [375, 106] width 7 height 7
click at [105, 105] on div "Small amounts to regulate body processes" at bounding box center [72, 107] width 68 height 5
click at [388, 105] on div "5" at bounding box center [389, 106] width 7 height 7
click at [405, 106] on div "6" at bounding box center [402, 106] width 7 height 7
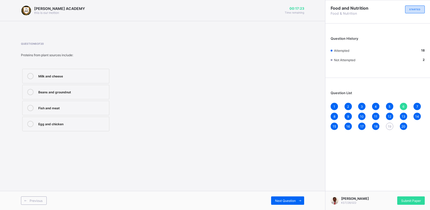
click at [90, 94] on div "Beans and groundnut" at bounding box center [72, 91] width 68 height 5
click at [415, 105] on div "7" at bounding box center [416, 106] width 7 height 7
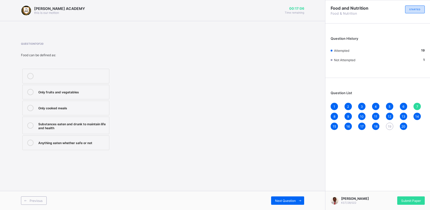
click at [334, 103] on div "1" at bounding box center [333, 106] width 7 height 7
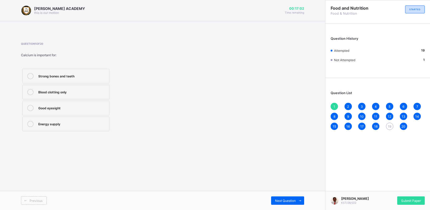
click at [350, 107] on div "2" at bounding box center [347, 106] width 7 height 7
click at [347, 116] on span "9" at bounding box center [348, 117] width 2 height 4
click at [361, 115] on span "10" at bounding box center [362, 117] width 4 height 4
click at [376, 116] on span "11" at bounding box center [375, 117] width 3 height 4
click at [364, 114] on div "10" at bounding box center [361, 116] width 7 height 7
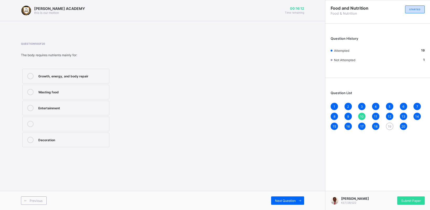
click at [347, 116] on span "9" at bounding box center [348, 117] width 2 height 4
click at [361, 113] on div "10" at bounding box center [361, 116] width 7 height 7
click at [376, 115] on span "11" at bounding box center [375, 117] width 3 height 4
click at [99, 107] on div "Carbohydrate" at bounding box center [72, 107] width 68 height 5
click at [399, 116] on div "13" at bounding box center [402, 116] width 7 height 7
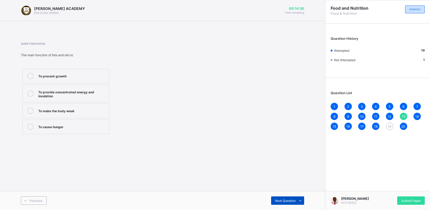
click at [298, 199] on span at bounding box center [299, 201] width 8 height 8
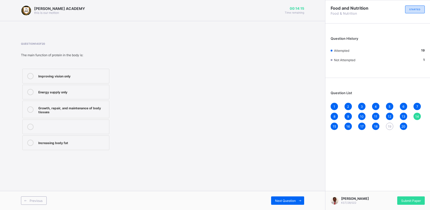
click at [333, 126] on span "15" at bounding box center [333, 127] width 3 height 4
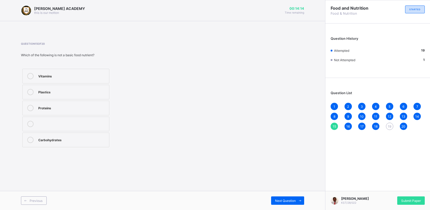
click at [333, 126] on span "15" at bounding box center [333, 127] width 3 height 4
click at [345, 125] on div "16" at bounding box center [347, 126] width 7 height 7
click at [360, 125] on span "17" at bounding box center [361, 127] width 3 height 4
click at [374, 127] on span "18" at bounding box center [375, 127] width 3 height 4
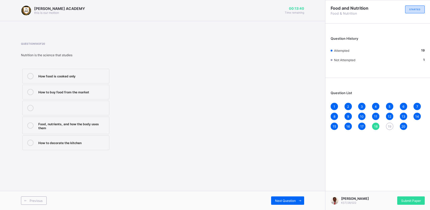
click at [404, 125] on span "20" at bounding box center [403, 127] width 4 height 4
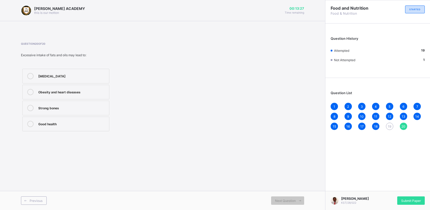
click at [388, 126] on span "19" at bounding box center [388, 127] width 3 height 4
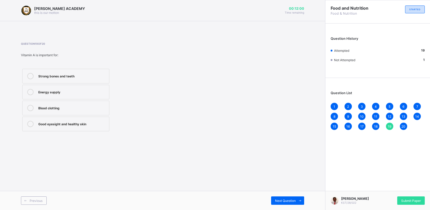
click at [100, 92] on div "Energy supply" at bounding box center [72, 91] width 68 height 5
click at [405, 125] on div "20" at bounding box center [402, 126] width 7 height 7
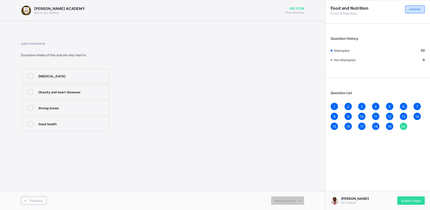
click at [405, 125] on div "20" at bounding box center [402, 126] width 7 height 7
click at [273, 134] on div "Question 20 of 20 Excessive intake of fats and oils may lead to: [MEDICAL_DATA]…" at bounding box center [162, 87] width 283 height 106
click at [333, 103] on div "1" at bounding box center [333, 106] width 7 height 7
click at [348, 106] on span "2" at bounding box center [348, 107] width 2 height 4
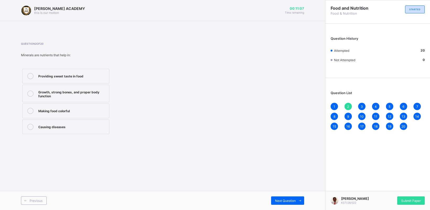
click at [362, 105] on span "3" at bounding box center [361, 107] width 2 height 4
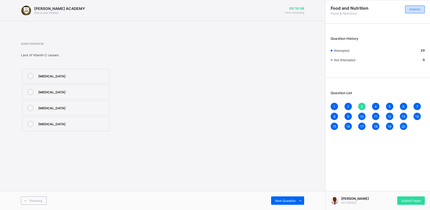
click at [375, 105] on span "4" at bounding box center [375, 107] width 2 height 4
click at [389, 105] on span "5" at bounding box center [389, 107] width 2 height 4
click at [403, 105] on span "6" at bounding box center [403, 107] width 2 height 4
click at [416, 105] on span "7" at bounding box center [417, 107] width 2 height 4
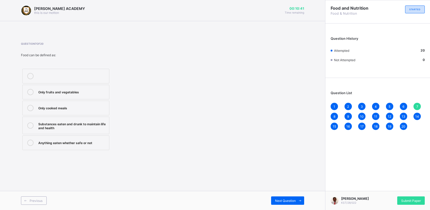
click at [334, 116] on span "8" at bounding box center [334, 117] width 2 height 4
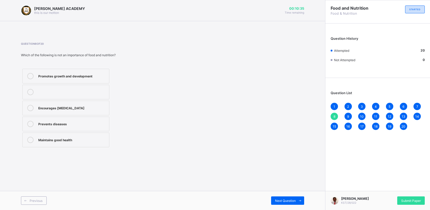
click at [347, 115] on span "9" at bounding box center [348, 117] width 2 height 4
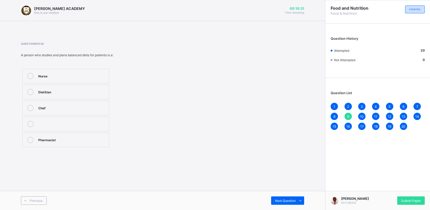
click at [360, 113] on div "10" at bounding box center [361, 116] width 7 height 7
click at [399, 200] on div "Submit Paper" at bounding box center [411, 201] width 28 height 8
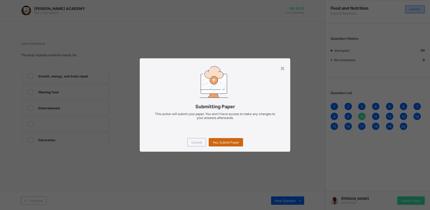
click at [226, 142] on span "Yes, Submit Paper" at bounding box center [225, 143] width 26 height 4
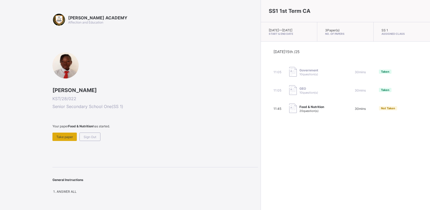
click at [58, 138] on span "Take paper" at bounding box center [64, 137] width 17 height 4
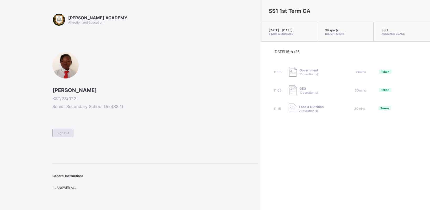
click at [57, 135] on div "Sign Out" at bounding box center [62, 133] width 21 height 8
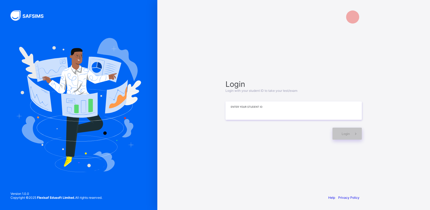
click at [233, 112] on input at bounding box center [293, 111] width 136 height 18
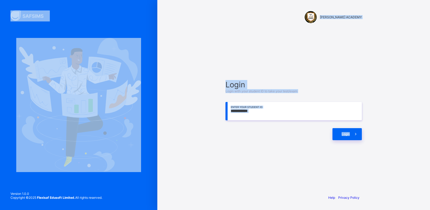
click at [0, 210] on html "**********" at bounding box center [215, 105] width 430 height 210
click at [359, 138] on span at bounding box center [355, 134] width 12 height 12
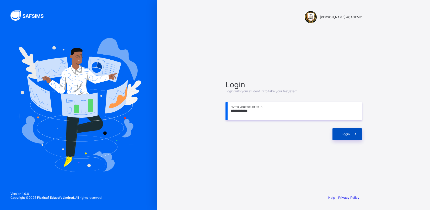
click at [339, 136] on div "Login" at bounding box center [346, 134] width 29 height 12
click at [257, 116] on input "**********" at bounding box center [293, 111] width 136 height 18
type input "*"
type input "**********"
click at [339, 135] on div "Login" at bounding box center [346, 134] width 29 height 12
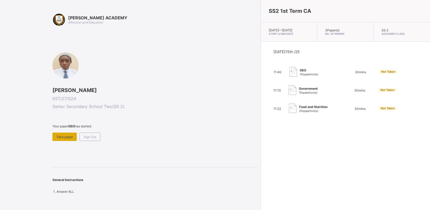
click at [63, 136] on span "Take paper" at bounding box center [64, 137] width 17 height 4
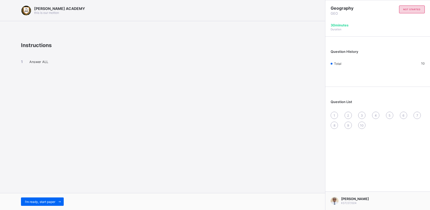
click at [42, 197] on div "I’m ready, start paper" at bounding box center [162, 201] width 325 height 17
click at [41, 205] on div "I’m ready, start paper" at bounding box center [42, 202] width 43 height 8
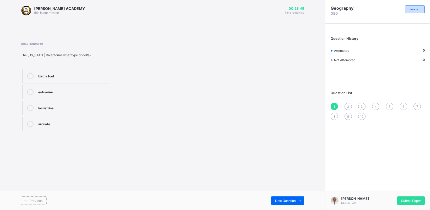
click at [31, 96] on label "estuarine" at bounding box center [65, 92] width 87 height 15
click at [346, 103] on div "2" at bounding box center [347, 106] width 7 height 7
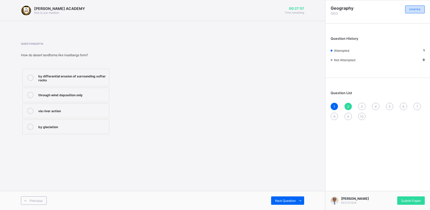
click at [28, 125] on icon at bounding box center [30, 127] width 6 height 6
click at [363, 106] on div "3" at bounding box center [361, 106] width 7 height 7
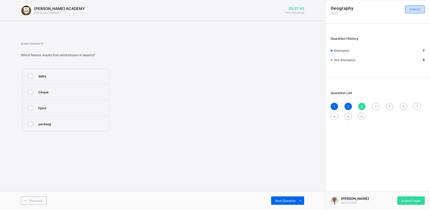
click at [29, 91] on icon at bounding box center [30, 92] width 6 height 6
click at [375, 103] on div "4" at bounding box center [375, 106] width 7 height 7
click at [26, 123] on div at bounding box center [30, 124] width 10 height 6
click at [387, 103] on div "5" at bounding box center [389, 106] width 7 height 7
click at [332, 105] on div "1" at bounding box center [333, 106] width 7 height 7
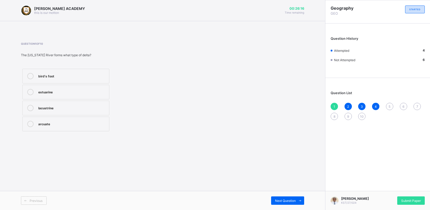
click at [387, 103] on div "5" at bounding box center [389, 106] width 7 height 7
click at [28, 106] on icon at bounding box center [30, 108] width 6 height 6
click at [387, 105] on div "5" at bounding box center [389, 106] width 7 height 7
click at [388, 103] on div "5" at bounding box center [389, 106] width 7 height 7
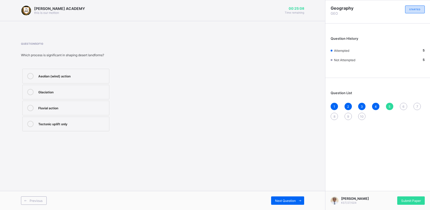
click at [405, 104] on div "6" at bounding box center [402, 106] width 7 height 7
click at [26, 92] on div at bounding box center [30, 92] width 10 height 6
click at [418, 103] on div "7" at bounding box center [416, 106] width 7 height 7
click at [26, 92] on div at bounding box center [30, 92] width 10 height 6
click at [414, 103] on div "7" at bounding box center [416, 106] width 7 height 7
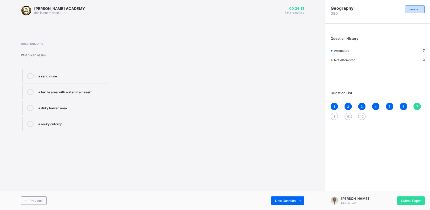
click at [332, 114] on div "8" at bounding box center [333, 116] width 7 height 7
click at [28, 103] on label "a rocky desert plateau" at bounding box center [65, 108] width 87 height 15
click at [331, 113] on div "8" at bounding box center [333, 116] width 7 height 7
click at [332, 113] on div "8" at bounding box center [333, 116] width 7 height 7
click at [348, 113] on div "9" at bounding box center [347, 116] width 7 height 7
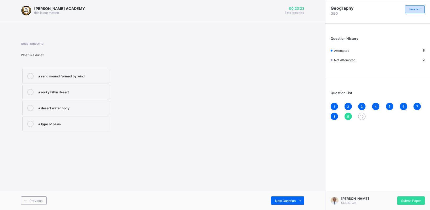
click at [26, 85] on label "a rocky hill in desert" at bounding box center [65, 92] width 87 height 15
click at [361, 115] on span "10" at bounding box center [362, 117] width 4 height 4
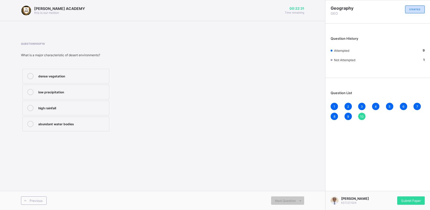
click at [26, 87] on label "low precipitation" at bounding box center [65, 92] width 87 height 15
click at [411, 200] on span "Submit Paper" at bounding box center [411, 201] width 20 height 4
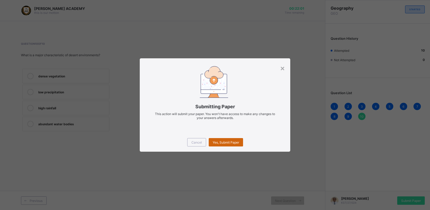
click at [230, 142] on span "Yes, Submit Paper" at bounding box center [225, 143] width 26 height 4
click at [230, 142] on div "Yes, Submit Paper" at bounding box center [226, 142] width 34 height 8
click at [230, 141] on div "Yes, Submit Paper" at bounding box center [226, 142] width 34 height 8
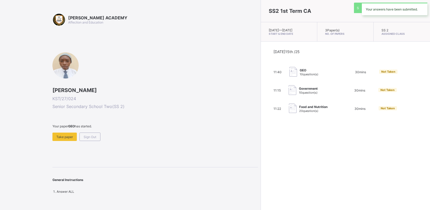
click at [260, 141] on div "SS2 1st Term CA [DATE] — [DATE] Start & End Date 3 Paper(s) No. of Papers SS 2 …" at bounding box center [344, 105] width 169 height 210
click at [260, 126] on div "SS2 1st Term CA [DATE] — [DATE] Start & End Date 3 Paper(s) No. of Papers SS 2 …" at bounding box center [344, 105] width 169 height 210
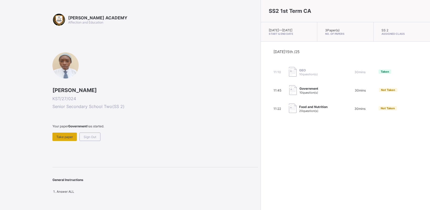
click at [70, 133] on div "Take paper" at bounding box center [64, 137] width 24 height 8
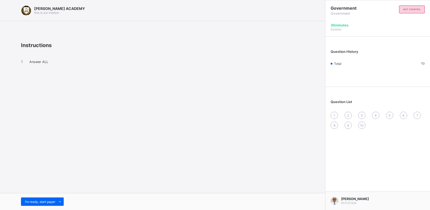
click at [347, 114] on span "2" at bounding box center [348, 116] width 2 height 4
click at [36, 199] on div "I’m ready, start paper" at bounding box center [42, 202] width 43 height 8
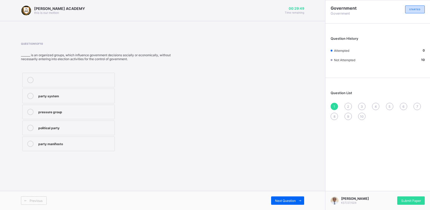
click at [31, 109] on icon at bounding box center [30, 112] width 6 height 6
click at [411, 199] on span "Submit Paper" at bounding box center [411, 201] width 20 height 4
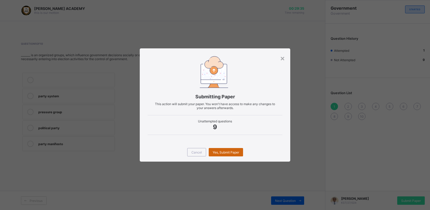
click at [229, 151] on span "Yes, Submit Paper" at bounding box center [225, 153] width 26 height 4
click at [229, 151] on div "Yes, Submit Paper" at bounding box center [226, 152] width 34 height 8
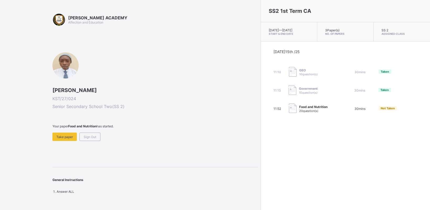
click at [299, 109] on span "Food and Nutrition" at bounding box center [313, 107] width 28 height 4
click at [61, 131] on span at bounding box center [154, 130] width 205 height 4
click at [61, 135] on span "Take paper" at bounding box center [64, 137] width 17 height 4
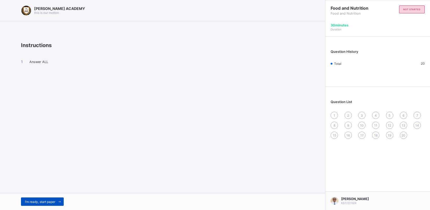
click at [36, 202] on span "I’m ready, start paper" at bounding box center [40, 202] width 30 height 4
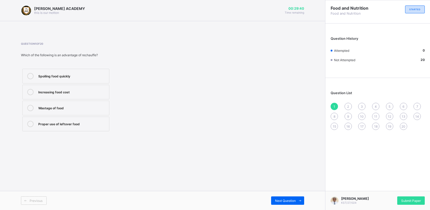
click at [28, 90] on div at bounding box center [30, 92] width 10 height 6
click at [346, 101] on div "Question List 1 2 3 4 5 6 7 8 9 10 11 12 13 14 15 16 17 18 19 20" at bounding box center [377, 108] width 105 height 55
click at [346, 105] on div "2" at bounding box center [347, 106] width 7 height 7
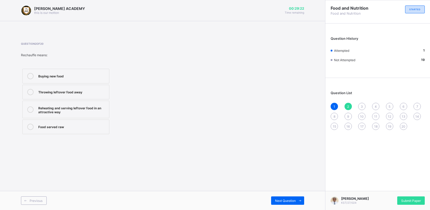
click at [25, 72] on label "Buying new food" at bounding box center [65, 76] width 87 height 15
click at [360, 104] on div "3" at bounding box center [361, 106] width 7 height 7
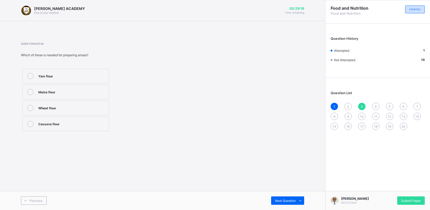
click at [24, 69] on label "Yam flour" at bounding box center [65, 76] width 87 height 15
click at [345, 103] on div "2" at bounding box center [347, 106] width 7 height 7
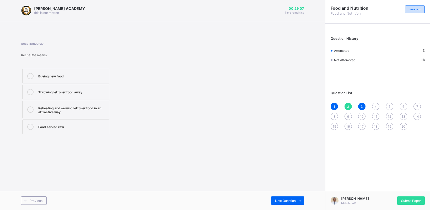
click at [32, 90] on icon at bounding box center [30, 92] width 6 height 6
click at [374, 103] on div "4" at bounding box center [375, 106] width 7 height 7
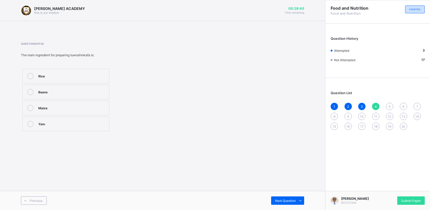
click at [29, 74] on icon at bounding box center [30, 76] width 6 height 6
click at [387, 103] on div "5" at bounding box center [389, 106] width 7 height 7
click at [26, 72] on label "Washing and peeling the yam" at bounding box center [65, 76] width 87 height 15
click at [400, 103] on div "1 2 3 4 5 6 7 8 9 10 11 12 13 14 15 16 17 18 19 20" at bounding box center [377, 116] width 94 height 27
click at [404, 103] on div "6" at bounding box center [402, 106] width 7 height 7
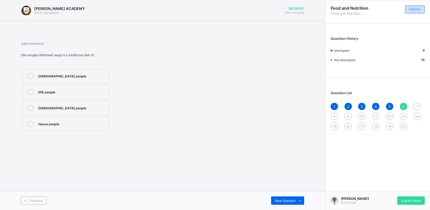
click at [31, 90] on icon at bounding box center [30, 92] width 6 height 6
click at [415, 105] on div "7" at bounding box center [416, 106] width 7 height 7
click at [27, 124] on icon at bounding box center [30, 124] width 6 height 6
click at [331, 112] on div "1 2 3 4 5 6 7 8 9 10 11 12 13 14 15 16 17 18 19 20" at bounding box center [377, 116] width 94 height 27
click at [335, 112] on div "1 2 3 4 5 6 7 8 9 10 11 12 13 14 15 16 17 18 19 20" at bounding box center [377, 116] width 94 height 27
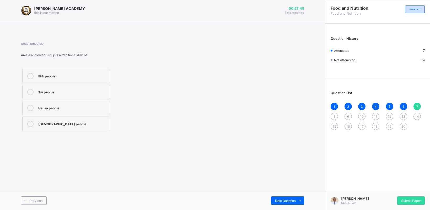
click at [333, 115] on span "8" at bounding box center [334, 117] width 2 height 4
click at [25, 72] on label "[DEMOGRAPHIC_DATA] people" at bounding box center [65, 76] width 87 height 15
click at [346, 113] on div "9" at bounding box center [347, 116] width 7 height 7
click at [31, 91] on icon at bounding box center [30, 92] width 6 height 6
click at [360, 113] on div "10" at bounding box center [361, 116] width 7 height 7
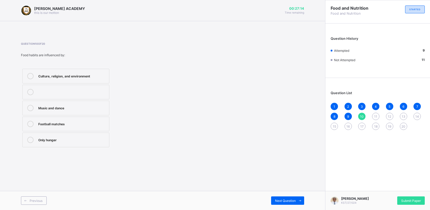
click at [41, 124] on div "Football matches" at bounding box center [72, 123] width 68 height 5
click at [373, 114] on div "11" at bounding box center [375, 116] width 7 height 7
click at [25, 91] on div at bounding box center [30, 92] width 10 height 6
click at [387, 113] on div "12" at bounding box center [389, 116] width 7 height 7
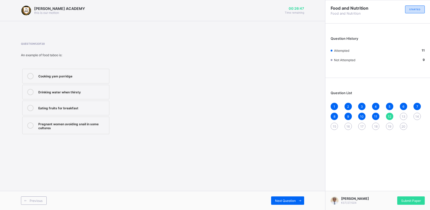
click at [28, 73] on div at bounding box center [30, 76] width 10 height 6
click at [401, 114] on div "13" at bounding box center [402, 116] width 7 height 7
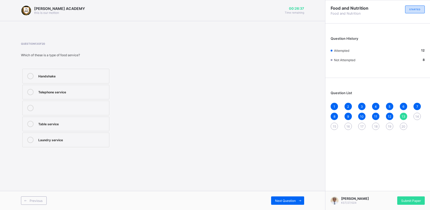
click at [30, 89] on icon at bounding box center [30, 92] width 6 height 6
click at [415, 113] on div "14" at bounding box center [416, 116] width 7 height 7
click at [31, 121] on label "Banquet" at bounding box center [65, 124] width 87 height 15
click at [333, 123] on div "15" at bounding box center [333, 126] width 7 height 7
click at [40, 72] on label at bounding box center [65, 76] width 87 height 15
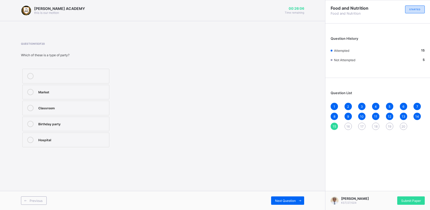
click at [41, 97] on label "Market" at bounding box center [65, 92] width 87 height 15
click at [348, 125] on span "16" at bounding box center [347, 127] width 3 height 4
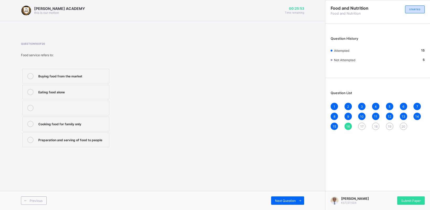
click at [29, 124] on icon at bounding box center [30, 124] width 6 height 6
click at [360, 125] on span "17" at bounding box center [361, 127] width 3 height 4
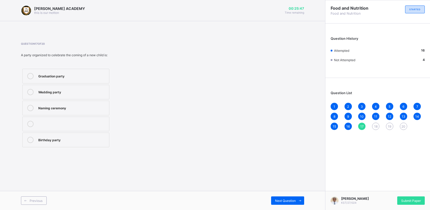
click at [287, 130] on div "Question 17 of 20 A party organized to celebrate the coming of a new child is: …" at bounding box center [162, 95] width 283 height 107
click at [28, 91] on icon at bounding box center [30, 92] width 6 height 6
click at [375, 123] on div "18" at bounding box center [375, 126] width 7 height 7
click at [34, 108] on div at bounding box center [30, 108] width 10 height 6
click at [388, 123] on div "19" at bounding box center [389, 126] width 7 height 7
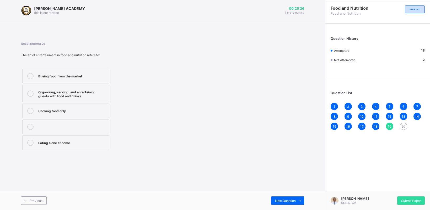
click at [388, 123] on div "19" at bounding box center [389, 126] width 7 height 7
click at [28, 107] on label "Cooking food only" at bounding box center [65, 111] width 87 height 15
click at [399, 123] on div "1 2 3 4 5 6 7 8 9 10 11 12 13 14 15 16 17 18 19 20" at bounding box center [377, 116] width 94 height 27
click at [401, 123] on div "20" at bounding box center [402, 126] width 7 height 7
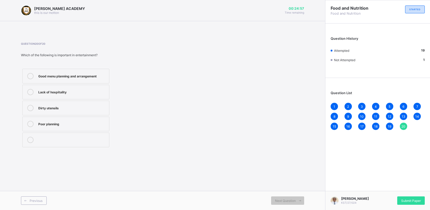
click at [361, 125] on span "17" at bounding box center [361, 127] width 3 height 4
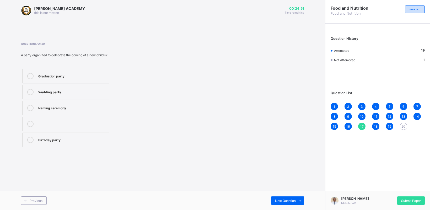
click at [400, 122] on div "1 2 3 4 5 6 7 8 9 10 11 12 13 14 15 16 17 18 19 20" at bounding box center [377, 116] width 94 height 27
click at [401, 123] on div "20" at bounding box center [402, 126] width 7 height 7
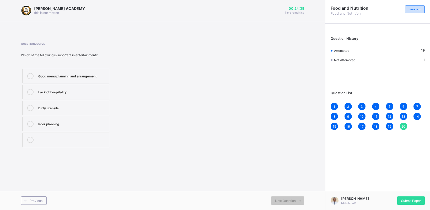
click at [28, 75] on icon at bounding box center [30, 76] width 6 height 6
click at [408, 199] on span "Submit Paper" at bounding box center [411, 201] width 20 height 4
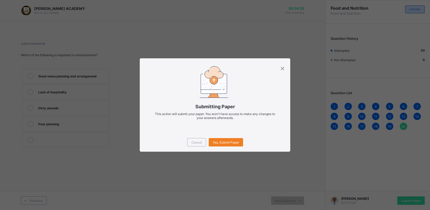
click at [221, 138] on div "Cancel Yes, Submit Paper" at bounding box center [215, 142] width 150 height 19
click at [221, 141] on span "Yes, Submit Paper" at bounding box center [225, 143] width 26 height 4
click at [221, 141] on div "Yes, Submit Paper" at bounding box center [226, 142] width 34 height 8
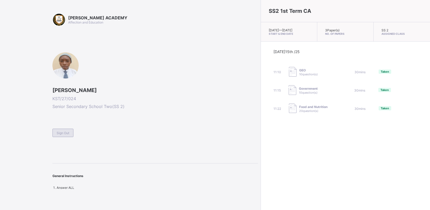
click at [57, 131] on span "Sign Out" at bounding box center [63, 133] width 13 height 4
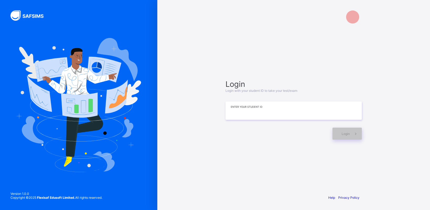
click at [237, 114] on input at bounding box center [293, 111] width 136 height 18
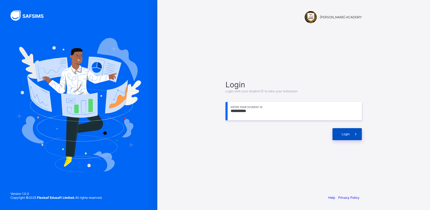
type input "**********"
click at [341, 131] on div "Login" at bounding box center [346, 134] width 29 height 12
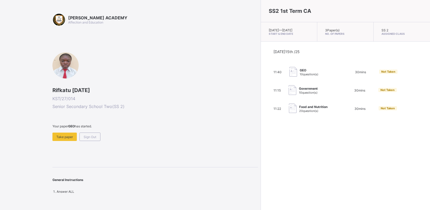
click at [291, 96] on div "Government 10 question(s)" at bounding box center [314, 90] width 52 height 10
click at [299, 91] on span "Government" at bounding box center [308, 89] width 19 height 4
click at [288, 96] on div "Government 10 question(s)" at bounding box center [314, 90] width 52 height 10
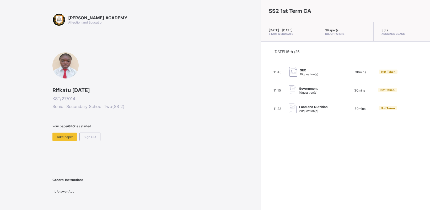
drag, startPoint x: 273, startPoint y: 97, endPoint x: 245, endPoint y: 187, distance: 94.0
click at [260, 187] on div "SS2 1st Term CA [DATE] — [DATE] Start & End Date 3 Paper(s) No. of Papers SS 2 …" at bounding box center [344, 105] width 169 height 210
click at [296, 96] on div "11:15 Government 10 question(s) 30 mins Not Taken" at bounding box center [345, 90] width 144 height 10
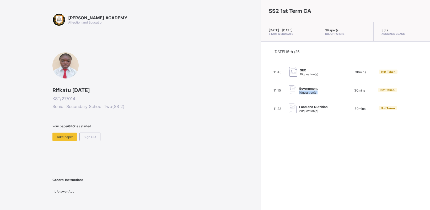
click at [296, 96] on div "11:15 Government 10 question(s) 30 mins Not Taken" at bounding box center [345, 90] width 144 height 10
click at [69, 136] on span "Take paper" at bounding box center [64, 137] width 17 height 4
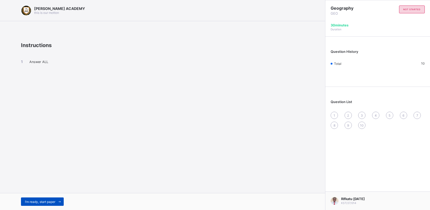
click at [29, 204] on div "I’m ready, start paper" at bounding box center [42, 202] width 43 height 8
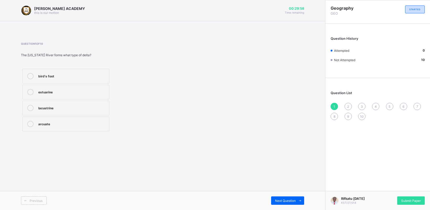
click at [32, 76] on icon at bounding box center [30, 76] width 6 height 6
click at [409, 197] on div "Submit Paper" at bounding box center [411, 201] width 28 height 8
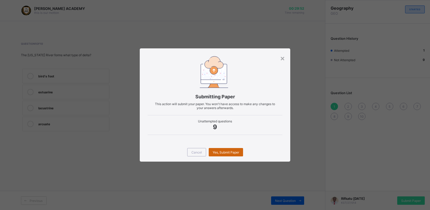
click at [219, 154] on div "Yes, Submit Paper" at bounding box center [226, 152] width 34 height 8
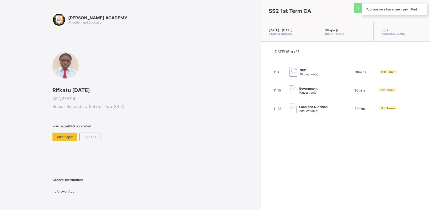
click at [172, 120] on div "[PERSON_NAME] ACADEMY Affection and Education Rifkatu [DATE] KST/27/014 Senior …" at bounding box center [215, 105] width 430 height 210
click at [191, 63] on div "Rifkatu [DATE] KST/27/014 Senior Secondary School Two ( SS 2 ) Your paper GEO h…" at bounding box center [154, 96] width 205 height 89
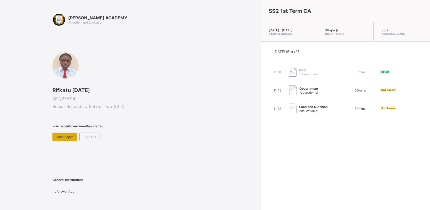
click at [74, 134] on div "Take paper" at bounding box center [64, 137] width 24 height 8
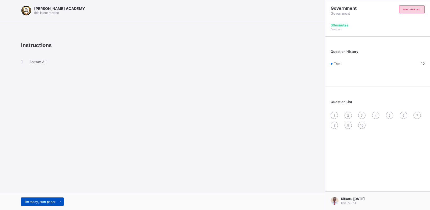
click at [46, 202] on span "I’m ready, start paper" at bounding box center [40, 202] width 30 height 4
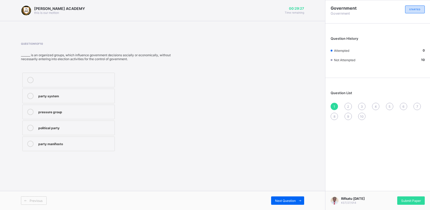
click at [31, 95] on icon at bounding box center [30, 96] width 6 height 6
click at [286, 201] on span "Next Question" at bounding box center [285, 201] width 21 height 4
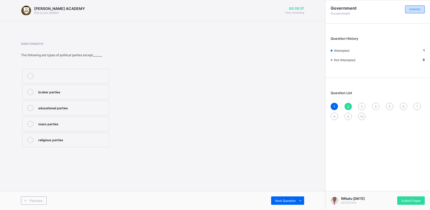
click at [83, 91] on div "broker parties" at bounding box center [72, 91] width 68 height 5
click at [284, 201] on span "Next Question" at bounding box center [285, 201] width 21 height 4
click at [35, 128] on label "Sani Abacha" at bounding box center [65, 124] width 87 height 15
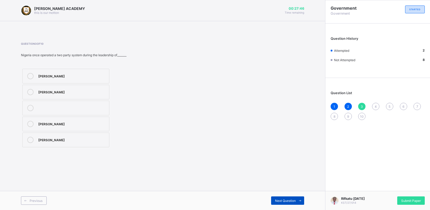
click at [281, 202] on span "Next Question" at bounding box center [285, 201] width 21 height 4
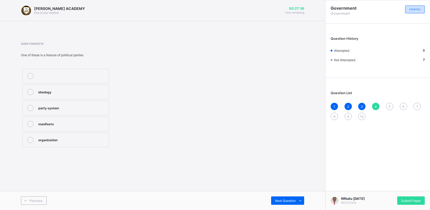
click at [86, 142] on div "organization" at bounding box center [72, 139] width 68 height 5
click at [292, 199] on span "Next Question" at bounding box center [285, 201] width 21 height 4
click at [67, 86] on label at bounding box center [65, 92] width 87 height 15
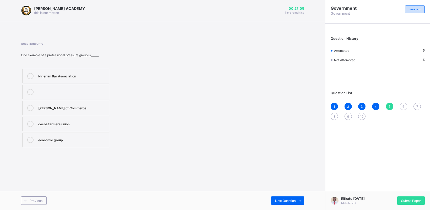
click at [80, 74] on div "Nigerian Bar Association" at bounding box center [72, 75] width 68 height 5
click at [291, 202] on span "Next Question" at bounding box center [285, 201] width 21 height 4
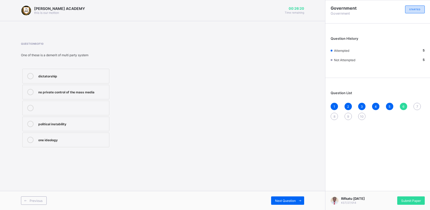
click at [98, 90] on div "no private control of the mass media" at bounding box center [72, 91] width 68 height 5
click at [293, 200] on span "Next Question" at bounding box center [285, 201] width 21 height 4
click at [83, 121] on label "press freedom" at bounding box center [65, 124] width 87 height 15
click at [277, 203] on div "Next Question" at bounding box center [287, 201] width 33 height 8
click at [100, 106] on div "adequate funding" at bounding box center [72, 107] width 68 height 5
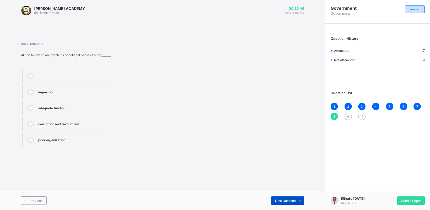
click at [276, 197] on div "Next Question" at bounding box center [287, 201] width 33 height 8
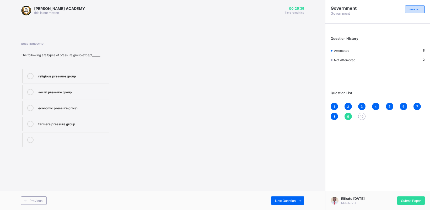
click at [79, 130] on label "farmers pressure group" at bounding box center [65, 124] width 87 height 15
click at [275, 203] on div "Next Question" at bounding box center [287, 201] width 33 height 8
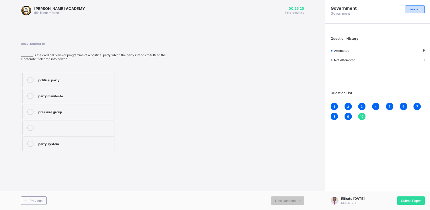
click at [58, 97] on div "party manifesto" at bounding box center [75, 95] width 74 height 5
click at [406, 201] on span "Submit Paper" at bounding box center [411, 201] width 20 height 4
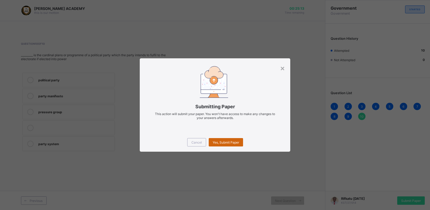
click at [220, 141] on span "Yes, Submit Paper" at bounding box center [225, 143] width 26 height 4
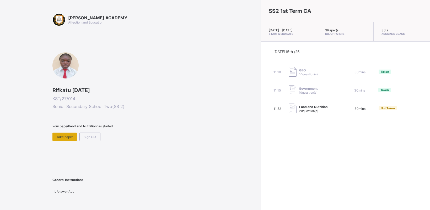
click at [62, 136] on span "Take paper" at bounding box center [64, 137] width 17 height 4
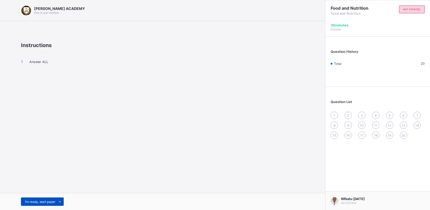
click at [34, 203] on span "I’m ready, start paper" at bounding box center [40, 202] width 30 height 4
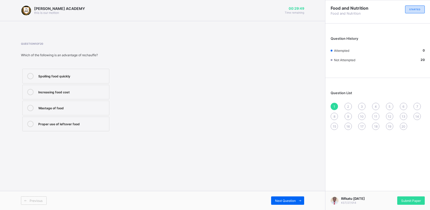
click at [90, 121] on div "Proper use of leftover food" at bounding box center [72, 123] width 68 height 5
click at [283, 201] on span "Next Question" at bounding box center [285, 201] width 21 height 4
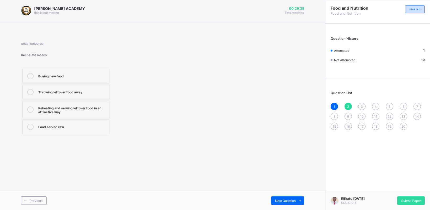
click at [96, 109] on div "Reheating and serving leftover food in an attractive way" at bounding box center [72, 109] width 68 height 9
click at [287, 199] on span "Next Question" at bounding box center [285, 201] width 21 height 4
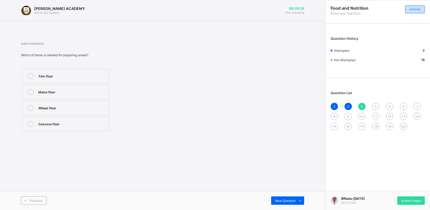
click at [89, 75] on div "Yam flour" at bounding box center [72, 75] width 68 height 5
click at [293, 202] on span "Next Question" at bounding box center [285, 201] width 21 height 4
click at [92, 70] on label "Rice" at bounding box center [65, 76] width 87 height 15
click at [278, 198] on div "Next Question" at bounding box center [287, 201] width 33 height 8
click at [90, 75] on div "Washing and peeling the yam" at bounding box center [72, 75] width 68 height 5
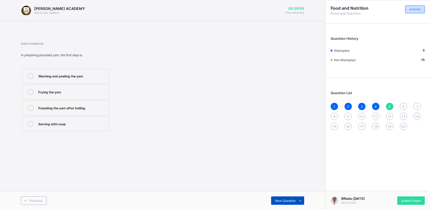
click at [293, 201] on span "Next Question" at bounding box center [285, 201] width 21 height 4
click at [96, 72] on label "[DEMOGRAPHIC_DATA] people" at bounding box center [65, 76] width 87 height 15
click at [278, 199] on span "Next Question" at bounding box center [285, 201] width 21 height 4
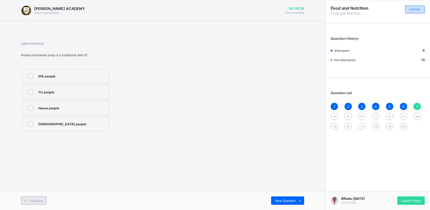
click at [27, 199] on span at bounding box center [25, 201] width 8 height 8
click at [64, 111] on div "[DEMOGRAPHIC_DATA] people" at bounding box center [72, 108] width 68 height 6
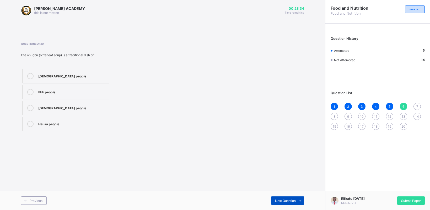
click at [284, 202] on span "Next Question" at bounding box center [285, 201] width 21 height 4
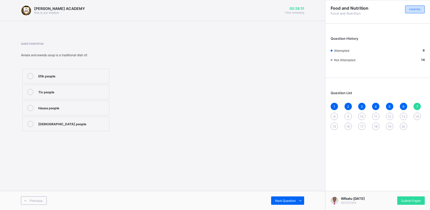
click at [79, 119] on label "[DEMOGRAPHIC_DATA] people" at bounding box center [65, 124] width 87 height 15
click at [292, 202] on span "Next Question" at bounding box center [285, 201] width 21 height 4
click at [58, 106] on div "Hausa people" at bounding box center [72, 107] width 68 height 5
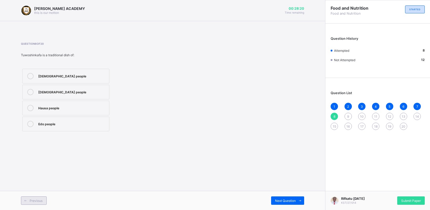
click at [37, 197] on div "Previous" at bounding box center [34, 201] width 26 height 8
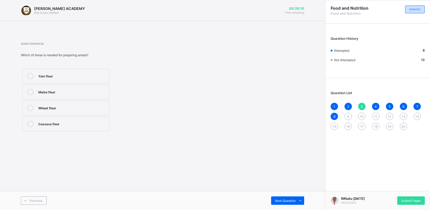
click at [90, 107] on div "Wheat flour" at bounding box center [72, 107] width 68 height 5
click at [275, 202] on span "Next Question" at bounding box center [285, 201] width 21 height 4
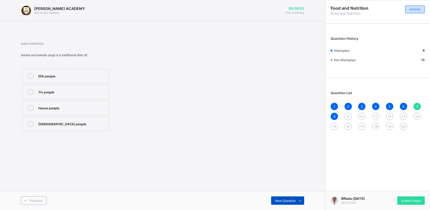
click at [275, 202] on span "Next Question" at bounding box center [285, 201] width 21 height 4
click at [91, 78] on div "Shape what people eat in their society" at bounding box center [72, 76] width 68 height 6
click at [292, 198] on div "Next Question" at bounding box center [287, 201] width 33 height 8
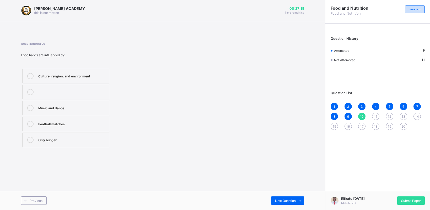
click at [80, 75] on div "Culture, religion, and environment" at bounding box center [72, 75] width 68 height 5
click at [278, 200] on span "Next Question" at bounding box center [285, 201] width 21 height 4
click at [62, 140] on div "Guests serve themselves" at bounding box center [72, 139] width 68 height 5
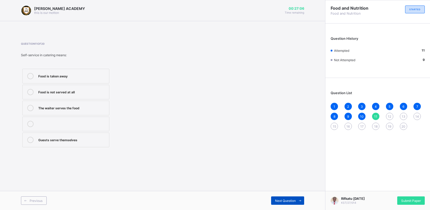
click at [289, 199] on span "Next Question" at bounding box center [285, 201] width 21 height 4
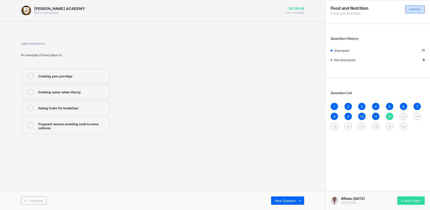
click at [94, 125] on div "Pregnant women avoiding snail in some cultures" at bounding box center [72, 125] width 68 height 9
click at [291, 202] on span "Next Question" at bounding box center [285, 201] width 21 height 4
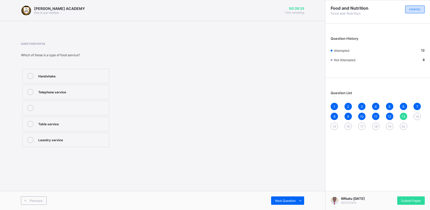
click at [62, 118] on label "Table service" at bounding box center [65, 124] width 87 height 15
click at [286, 200] on span "Next Question" at bounding box center [285, 201] width 21 height 4
click at [82, 121] on div "Banquet" at bounding box center [72, 123] width 68 height 5
click at [278, 199] on span "Next Question" at bounding box center [285, 201] width 21 height 4
click at [91, 120] on label "Birthday party" at bounding box center [65, 124] width 87 height 15
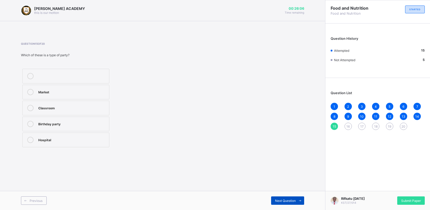
click at [288, 203] on div "Next Question" at bounding box center [287, 201] width 33 height 8
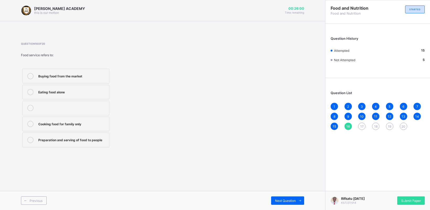
click at [90, 139] on div "Preparation and serving of food to people" at bounding box center [72, 139] width 68 height 5
click at [288, 202] on span "Next Question" at bounding box center [285, 201] width 21 height 4
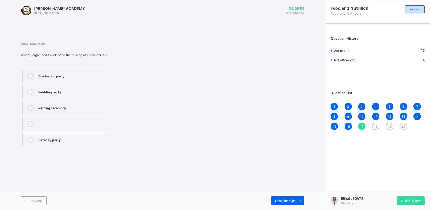
click at [80, 108] on div "Naming ceremony" at bounding box center [72, 107] width 68 height 5
click at [292, 198] on div "Next Question" at bounding box center [287, 201] width 33 height 8
click at [76, 106] on div "Poor hygiene" at bounding box center [72, 107] width 68 height 5
click at [295, 197] on span at bounding box center [299, 201] width 8 height 8
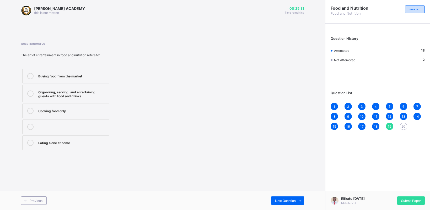
click at [100, 87] on label "Organizing, serving, and entertaining guests with food and drinks" at bounding box center [65, 94] width 87 height 18
click at [281, 201] on span "Next Question" at bounding box center [285, 201] width 21 height 4
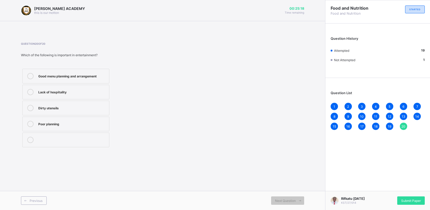
click at [96, 78] on div "Good menu planning and arrangement" at bounding box center [72, 76] width 68 height 6
click at [418, 203] on div "Submit Paper" at bounding box center [411, 201] width 28 height 8
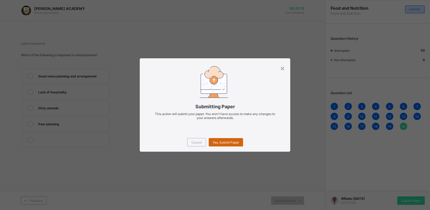
click at [240, 144] on div "Yes, Submit Paper" at bounding box center [226, 142] width 34 height 8
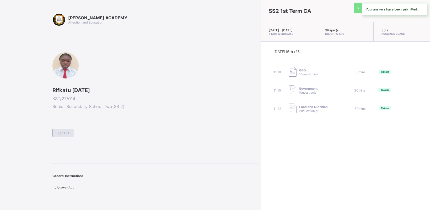
click at [62, 134] on span "Sign Out" at bounding box center [63, 133] width 13 height 4
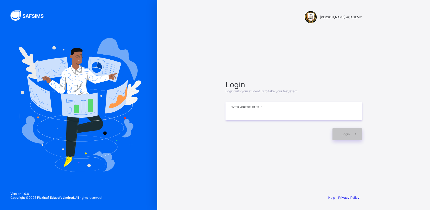
click at [231, 114] on input at bounding box center [293, 111] width 136 height 18
type input "*********"
click at [351, 133] on span at bounding box center [355, 134] width 12 height 12
